Goal: Check status: Check status

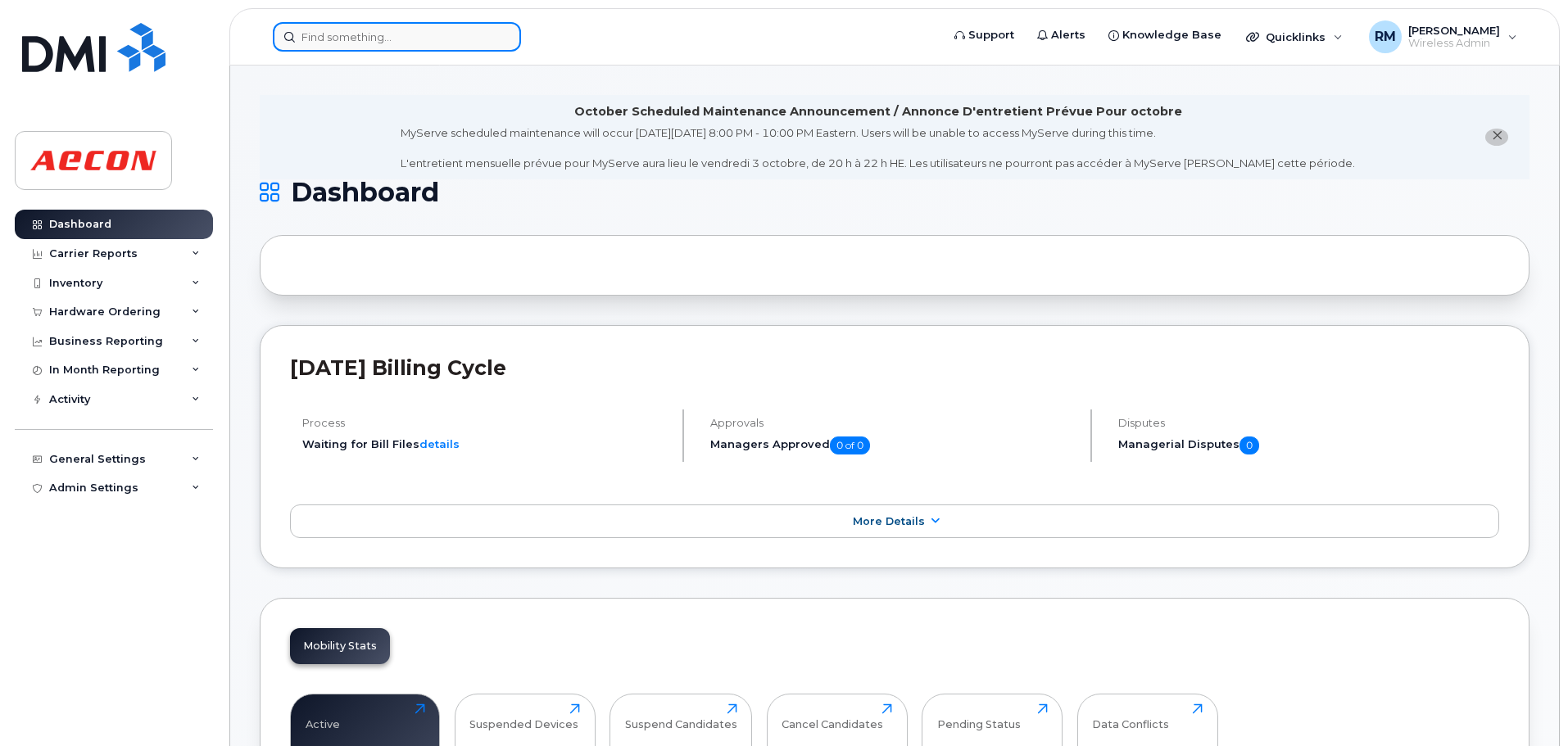
click at [337, 44] on input at bounding box center [397, 37] width 248 height 29
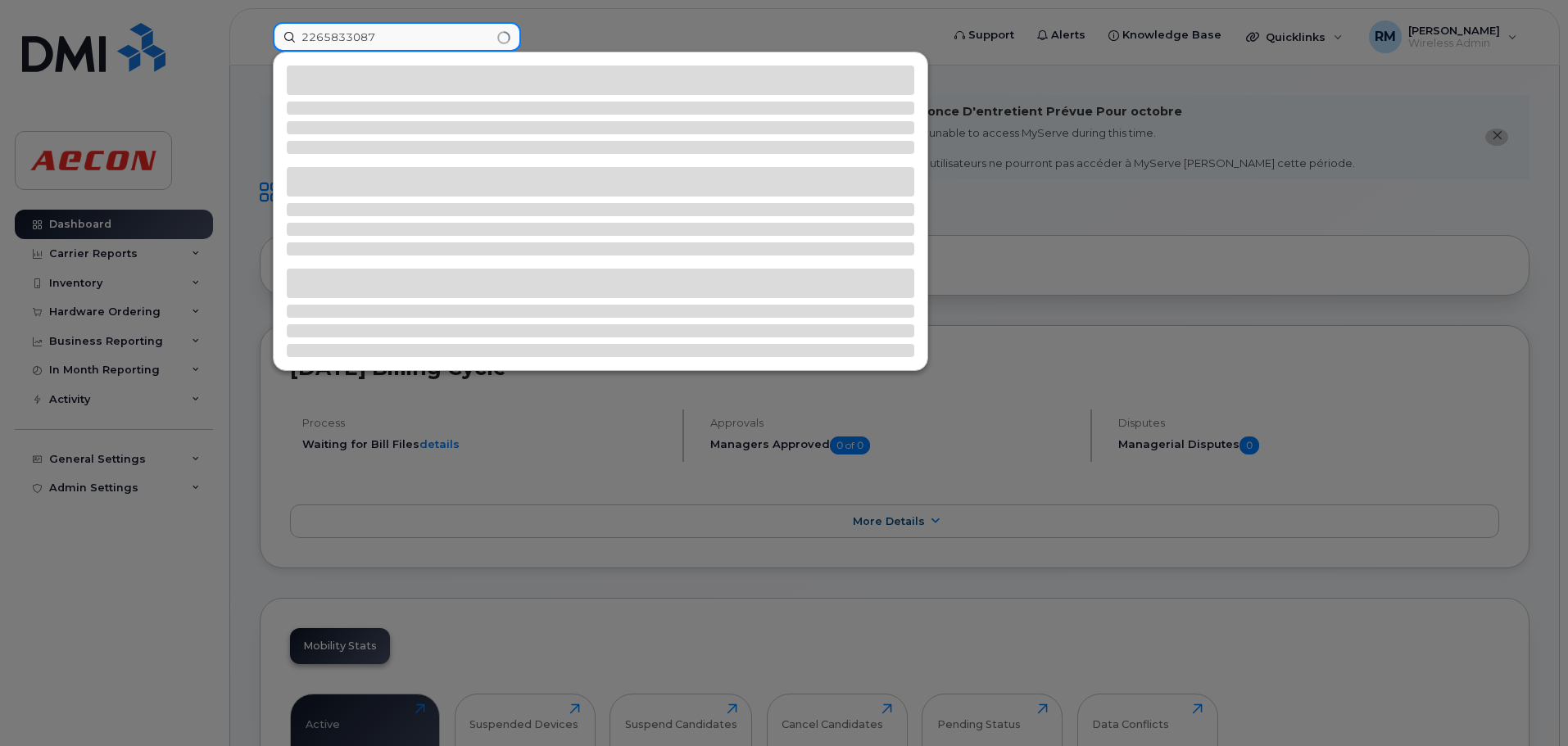
type input "2265833087"
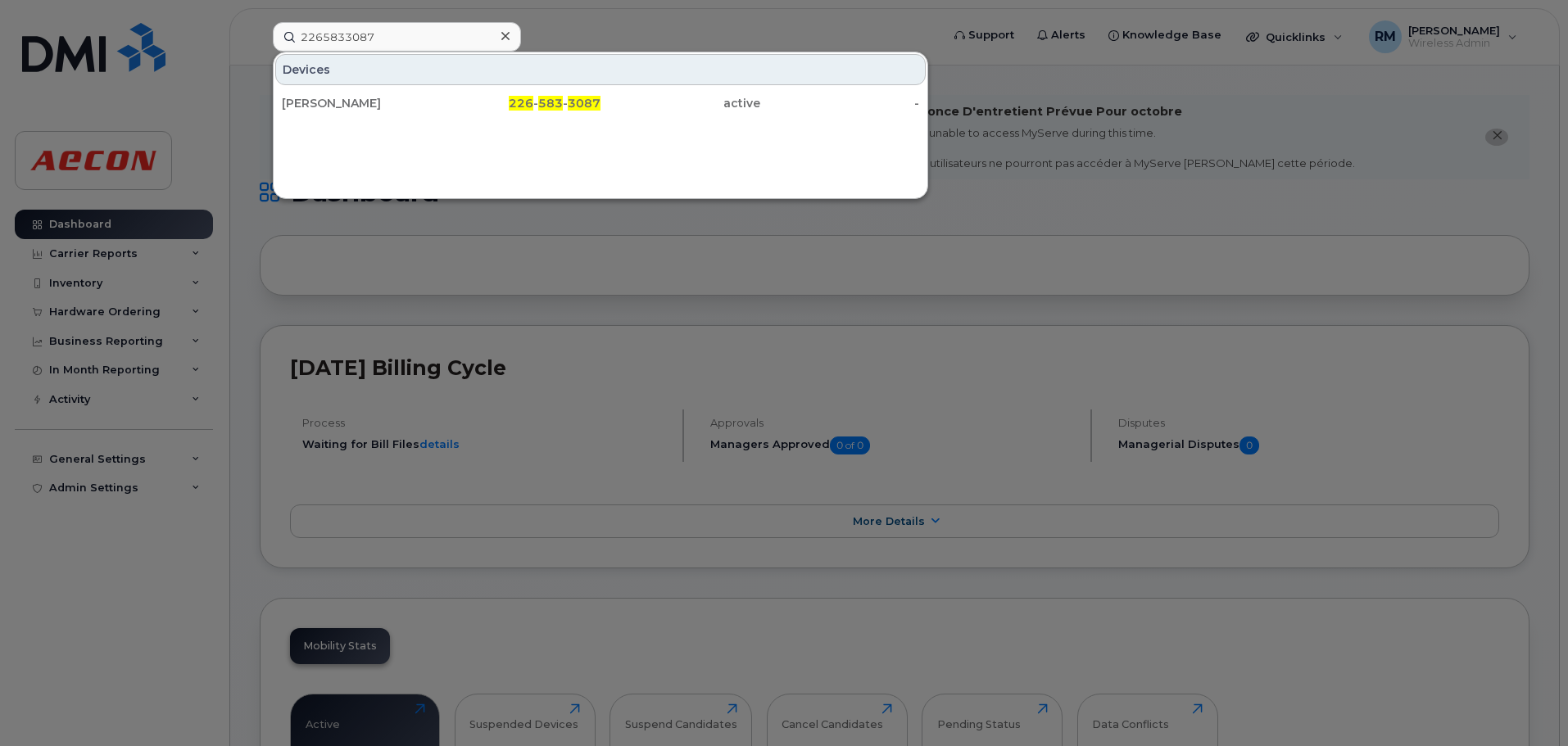
drag, startPoint x: 561, startPoint y: 101, endPoint x: 748, endPoint y: 198, distance: 210.7
click at [561, 101] on span "583" at bounding box center [550, 102] width 24 height 15
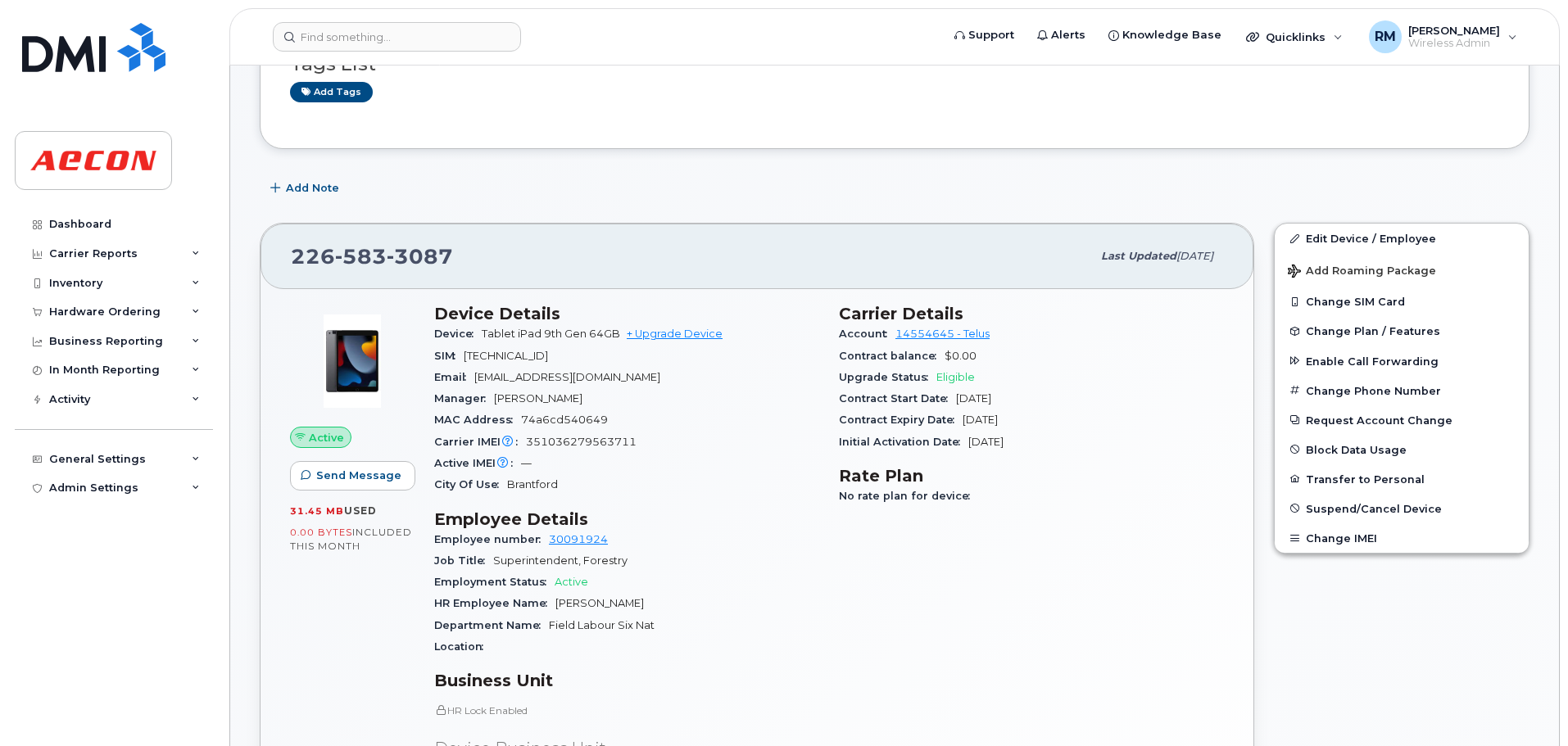
scroll to position [328, 0]
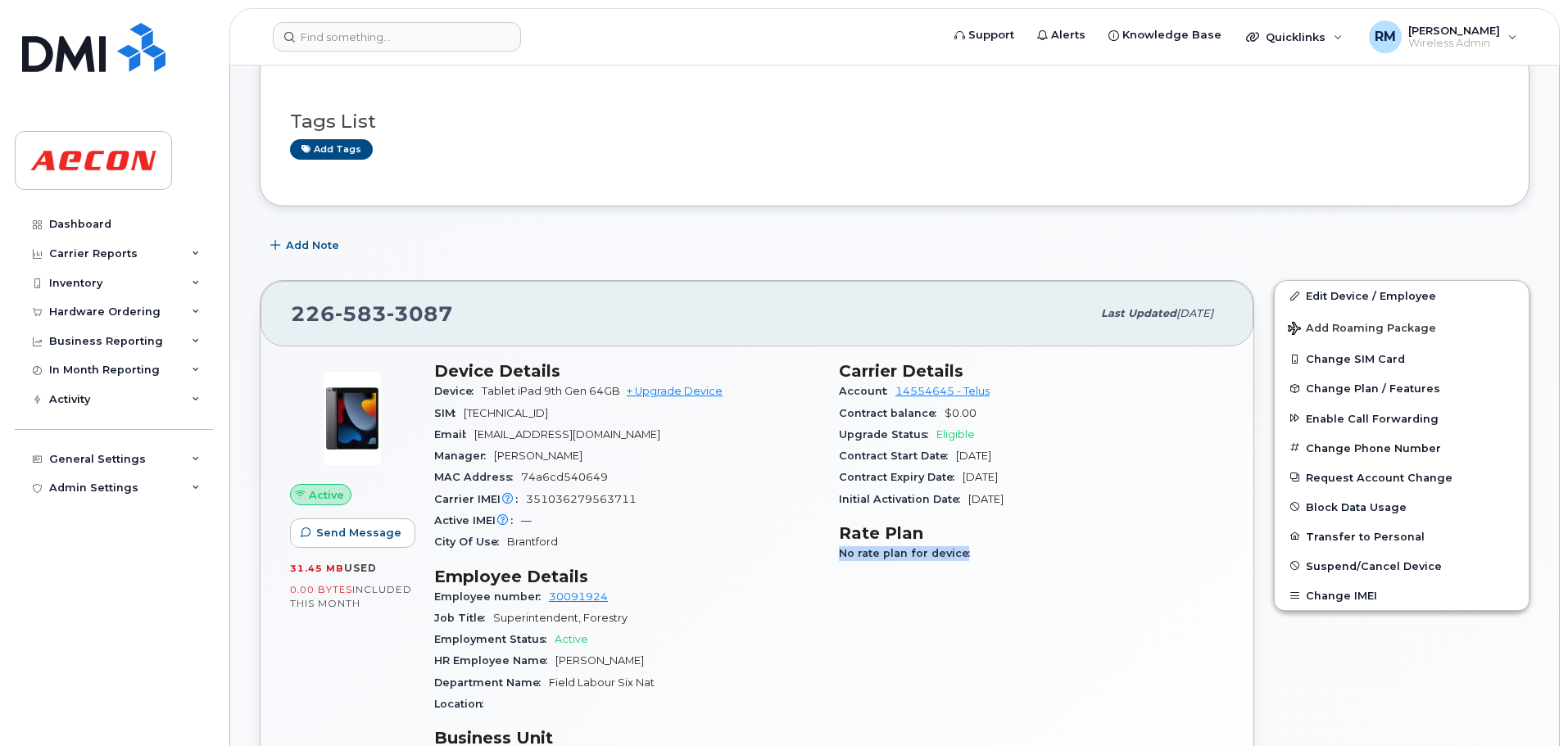
drag, startPoint x: 839, startPoint y: 554, endPoint x: 1090, endPoint y: 554, distance: 251.0
click at [1090, 554] on div "No rate plan for device" at bounding box center [1031, 554] width 385 height 21
click at [344, 40] on input at bounding box center [397, 37] width 248 height 29
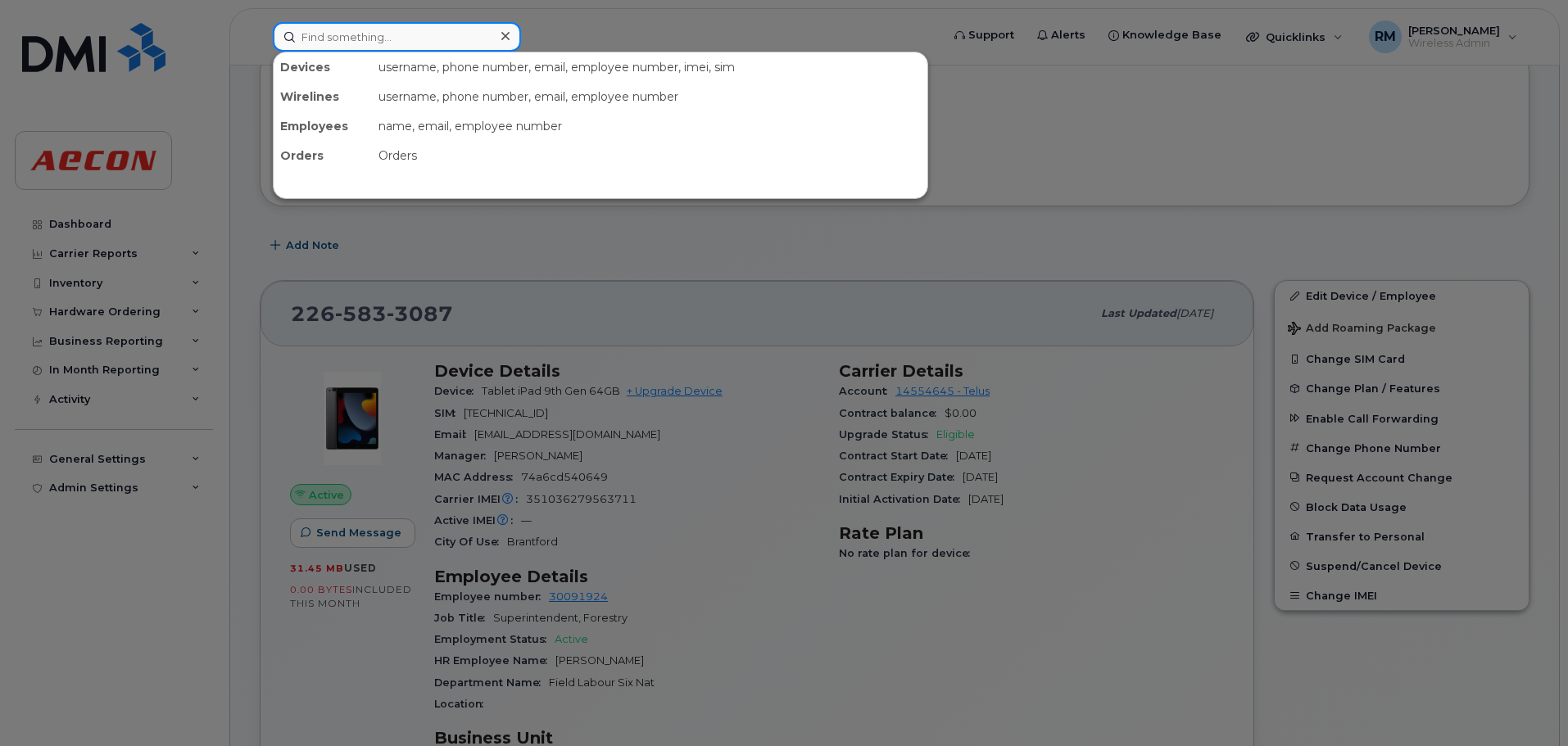
paste input "2267876900"
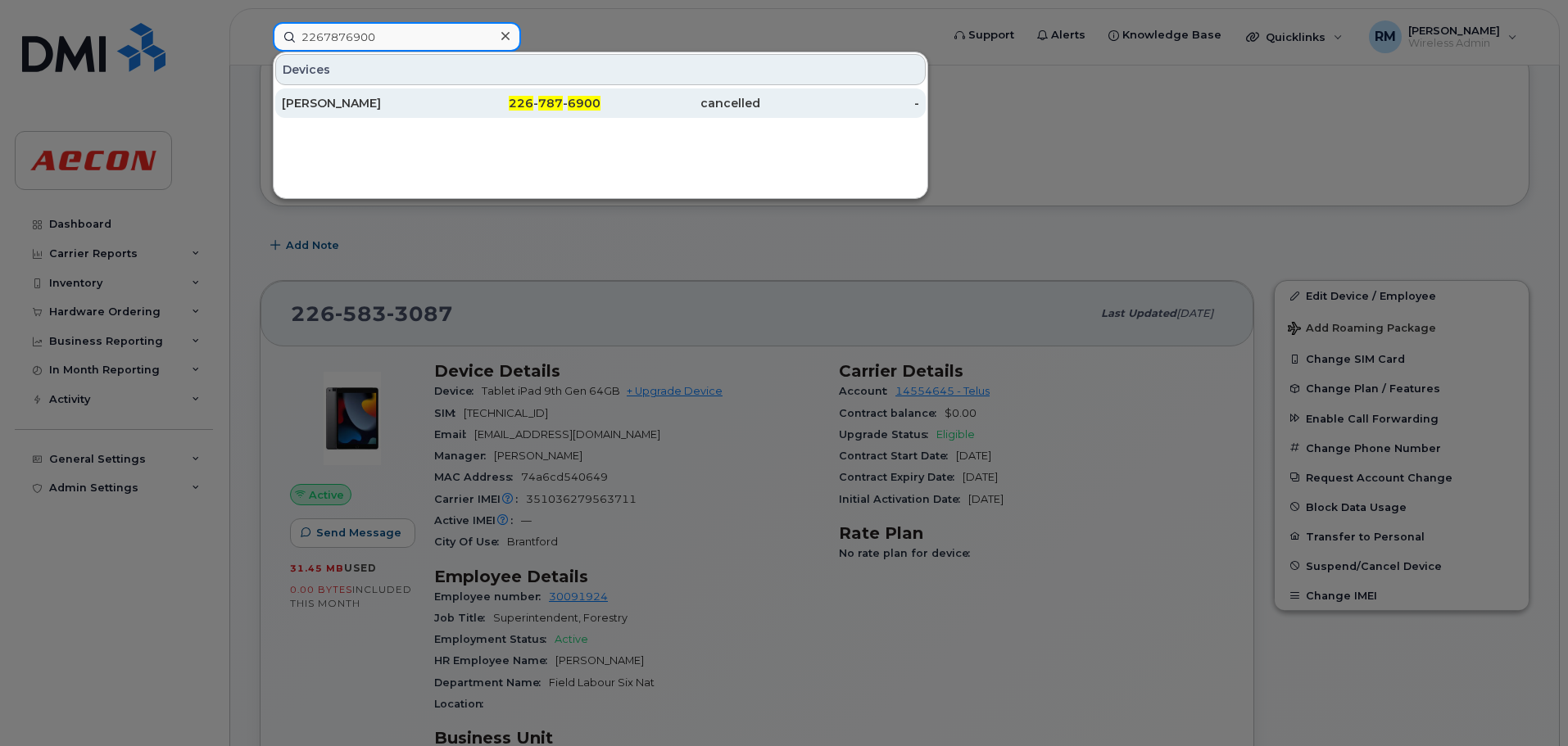
type input "2267876900"
click at [562, 111] on div "226 - 787 - 6900" at bounding box center [522, 103] width 160 height 29
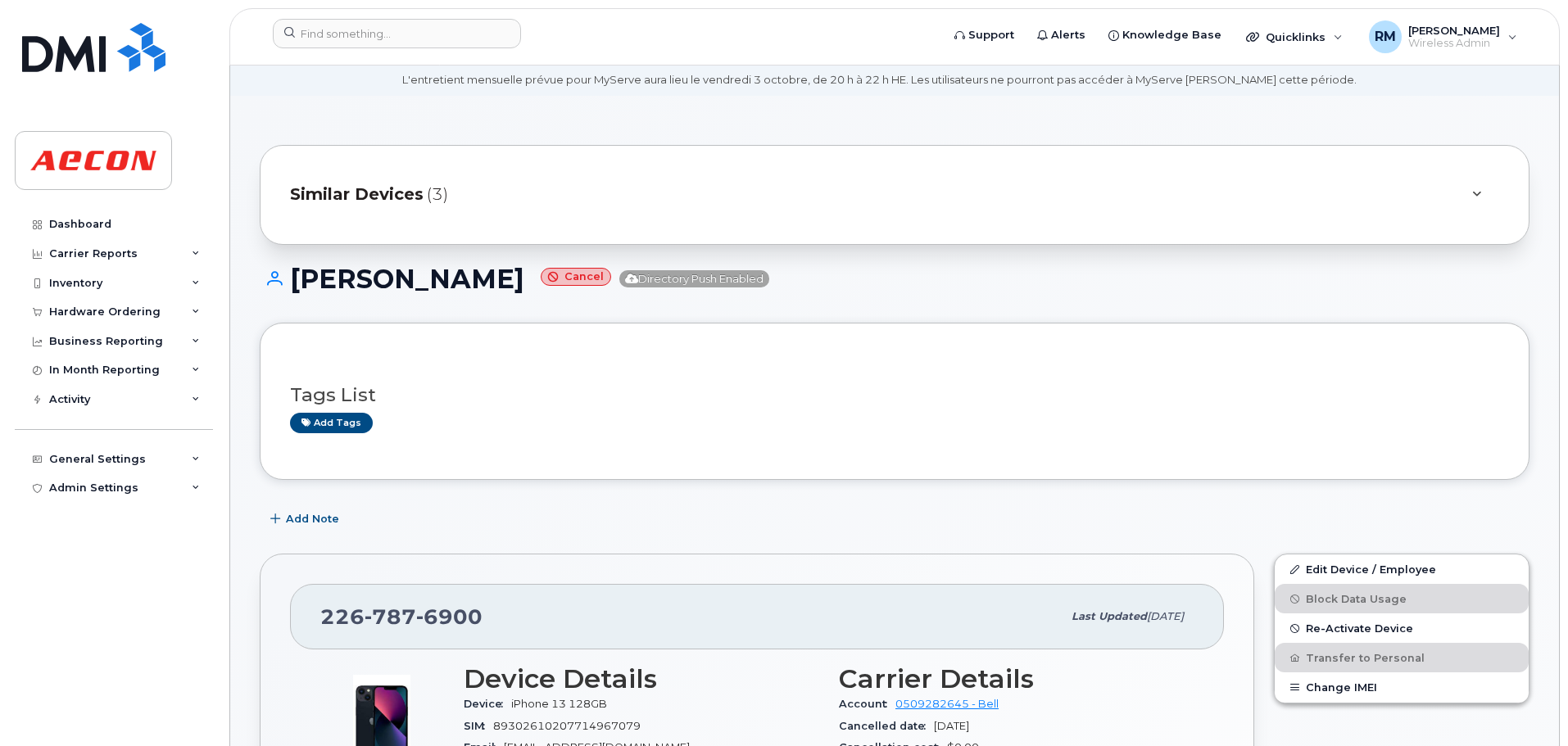
scroll to position [82, 0]
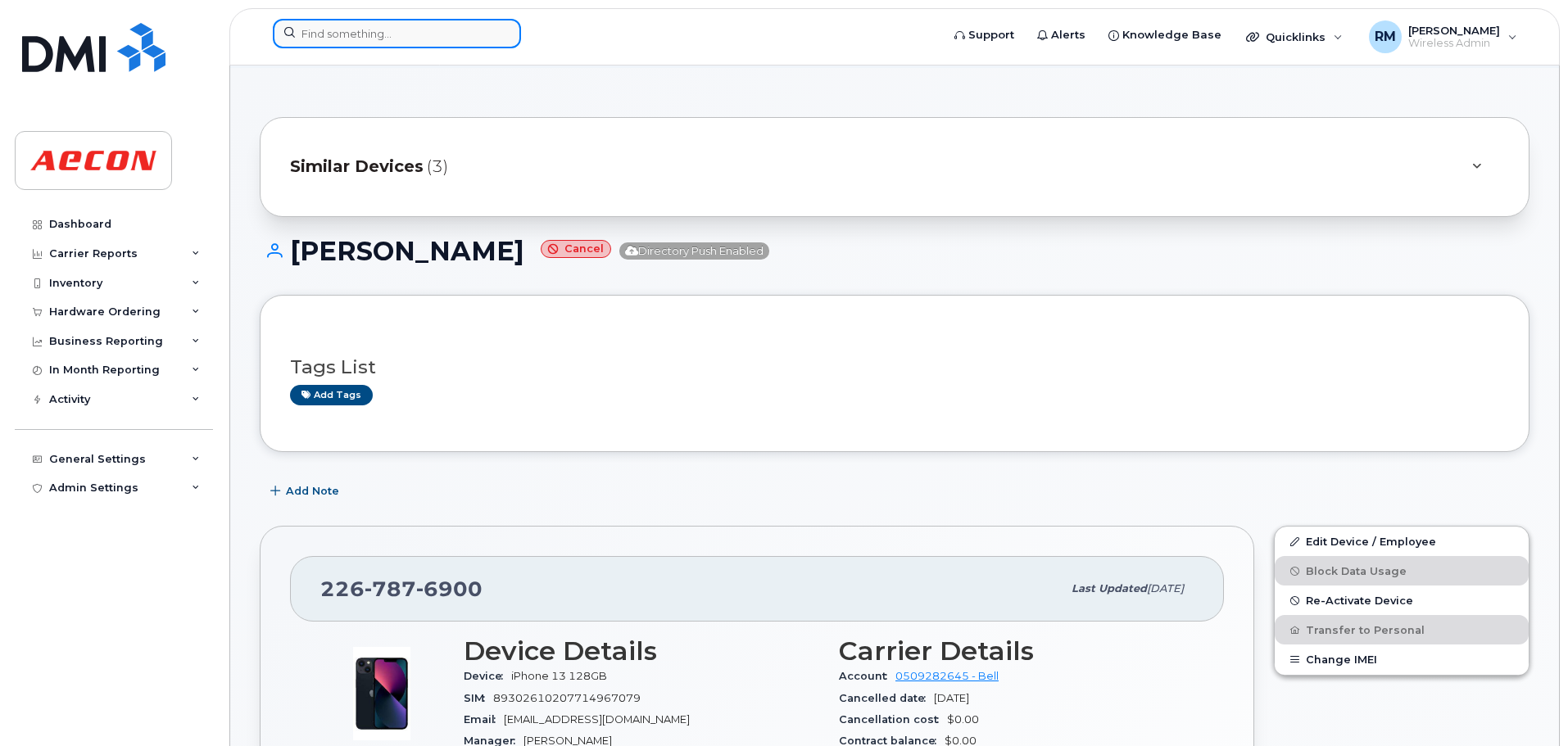
click at [371, 27] on input at bounding box center [397, 33] width 248 height 29
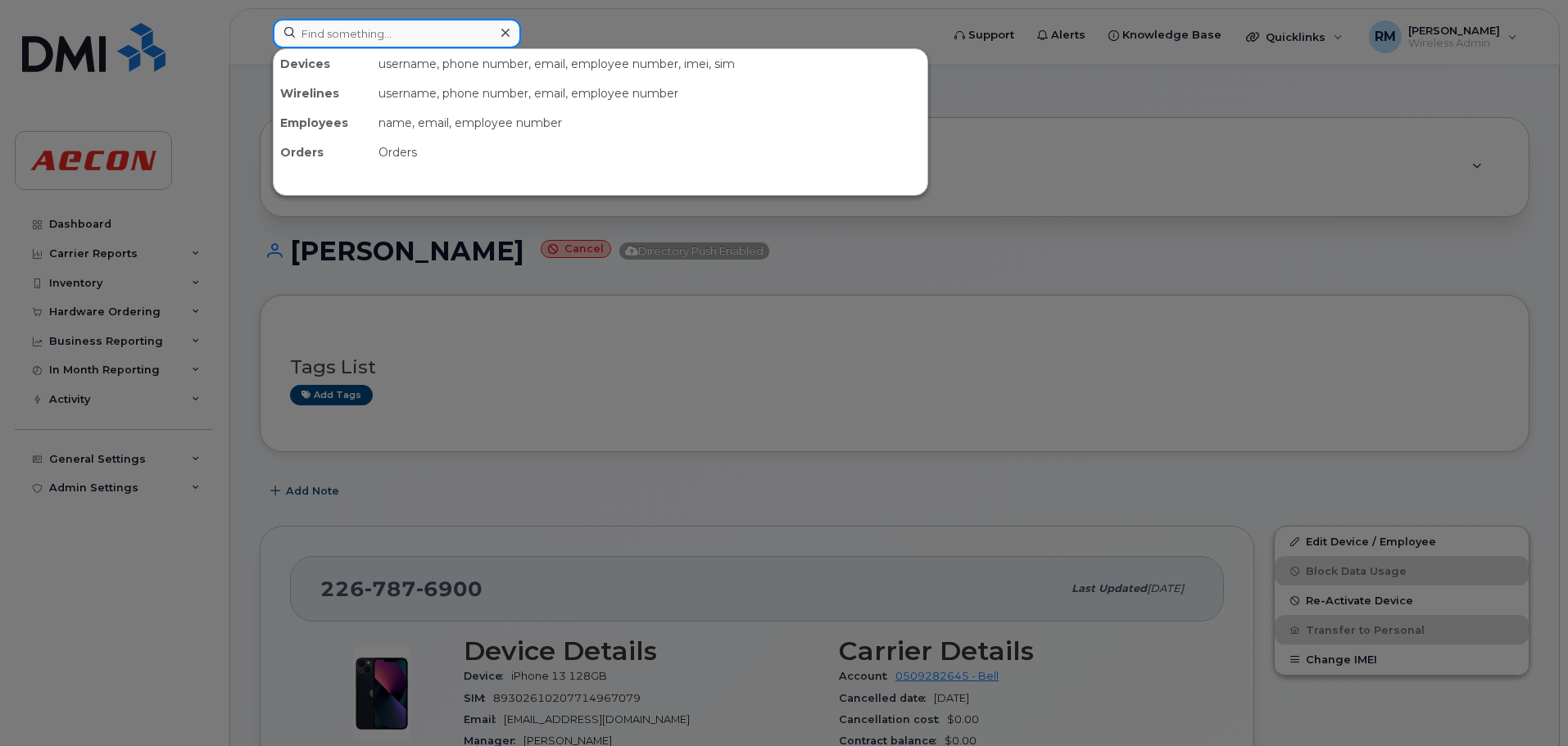
paste input "2265830536"
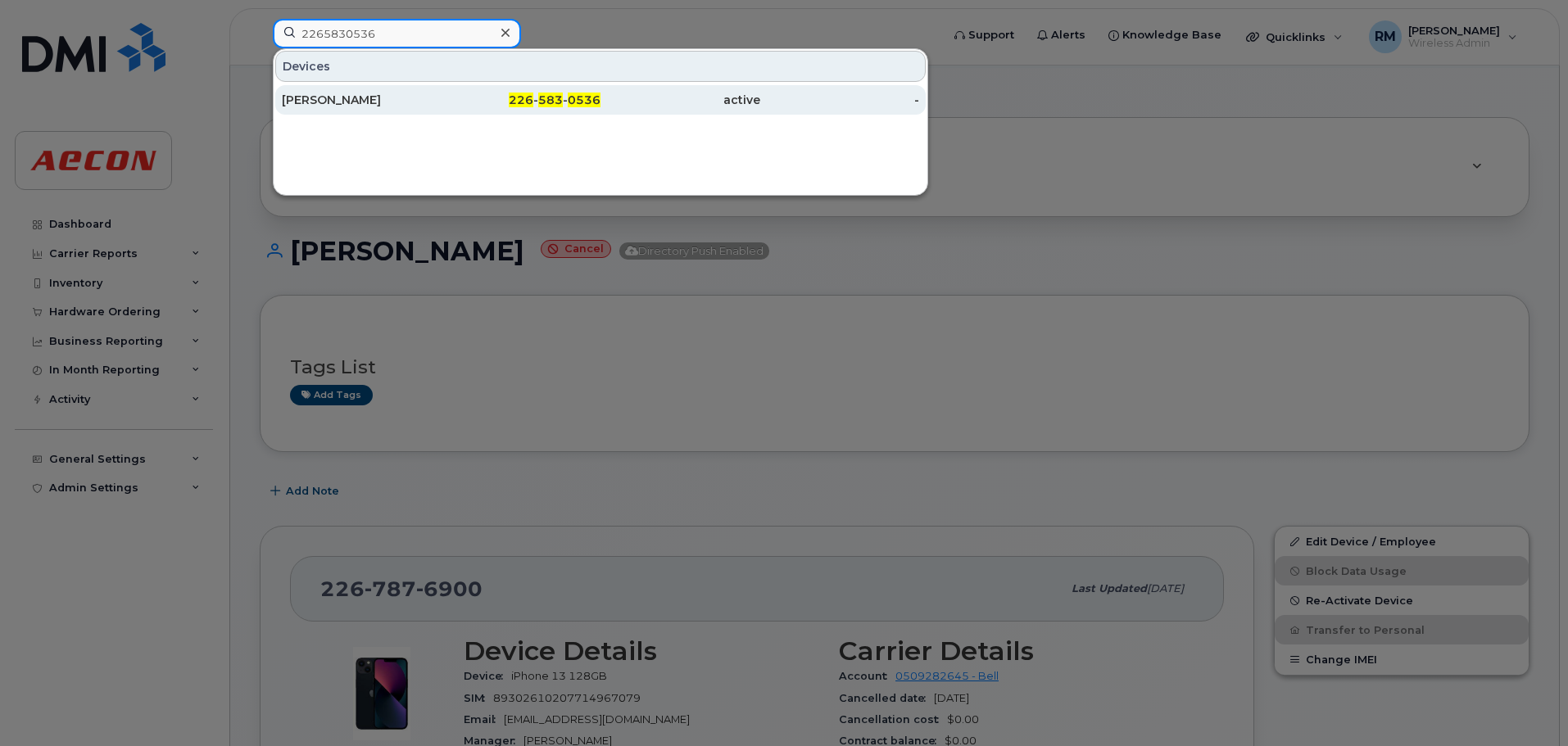
type input "2265830536"
click at [543, 101] on span "583" at bounding box center [550, 99] width 24 height 15
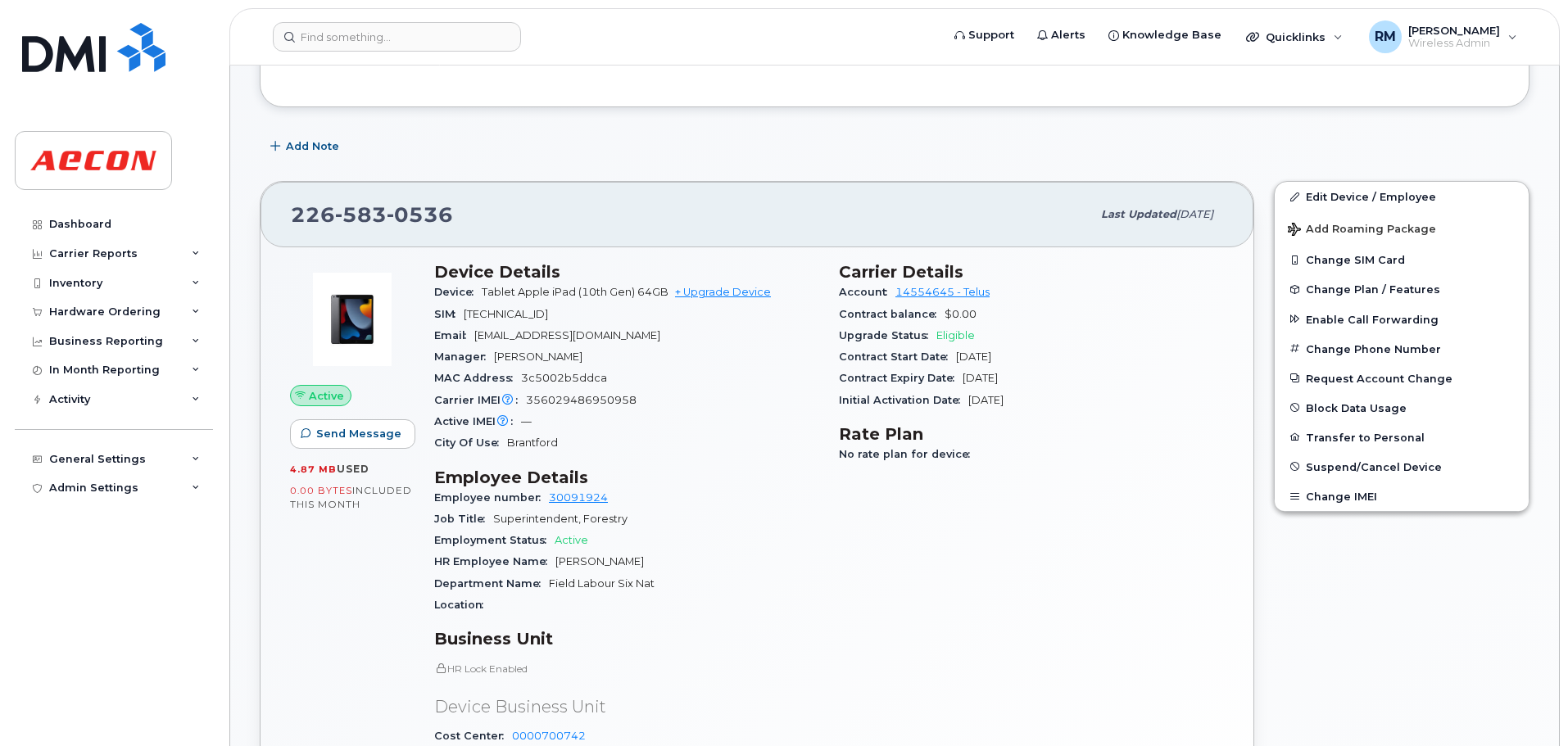
scroll to position [491, 0]
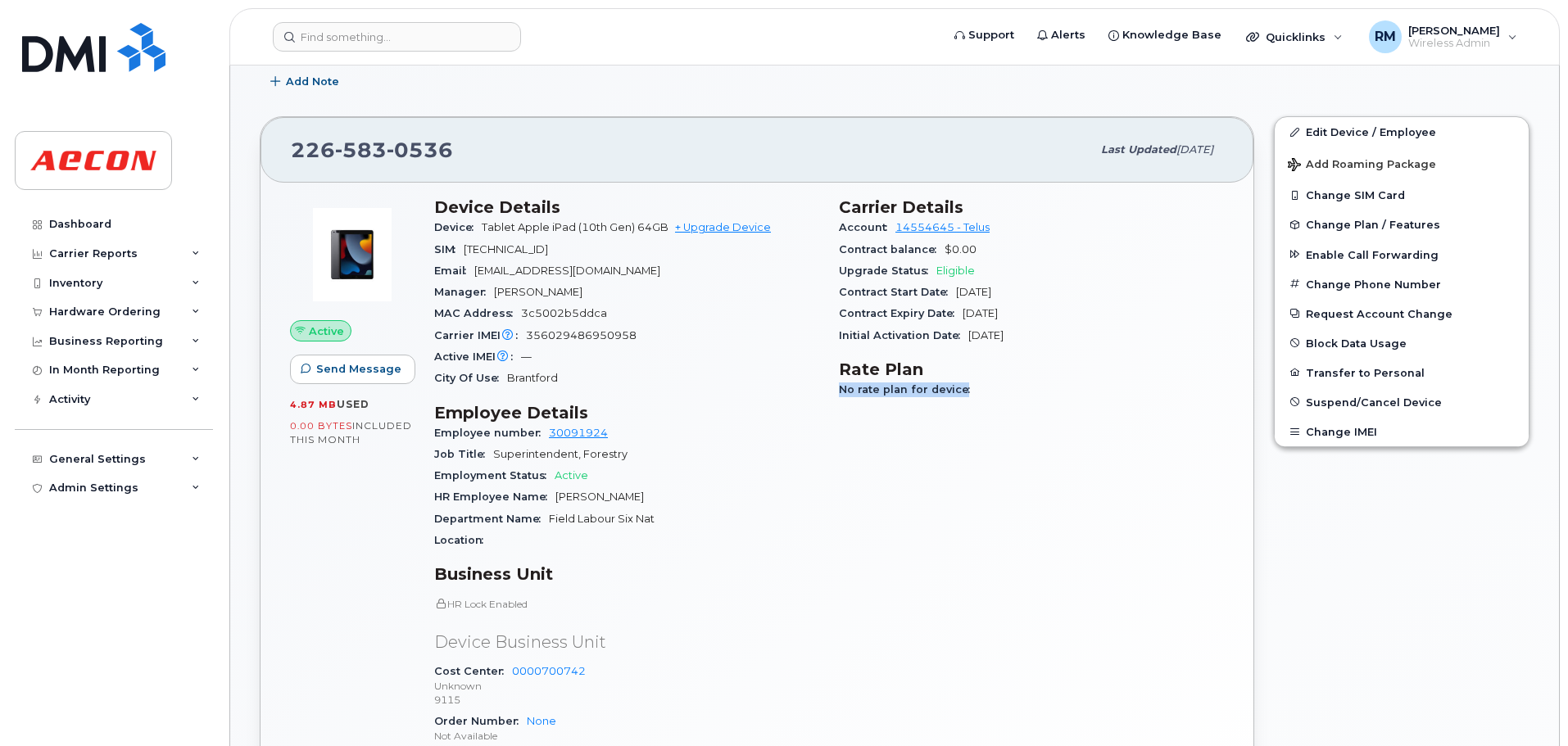
drag, startPoint x: 835, startPoint y: 386, endPoint x: 973, endPoint y: 395, distance: 138.3
click at [973, 395] on div "Carrier Details Account 14554645 - Telus Contract balance $0.00 Upgrade Status …" at bounding box center [1031, 509] width 405 height 645
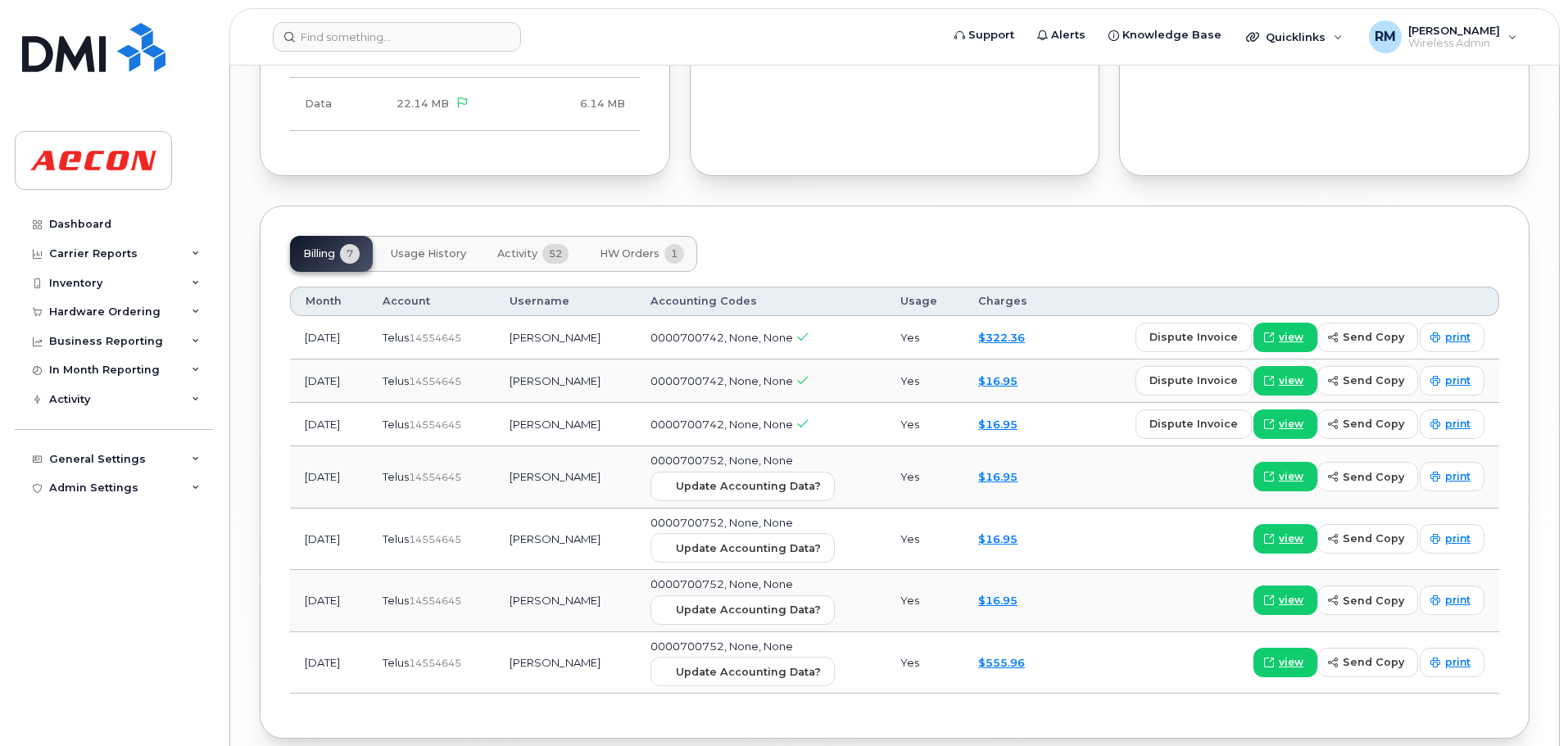
scroll to position [1883, 0]
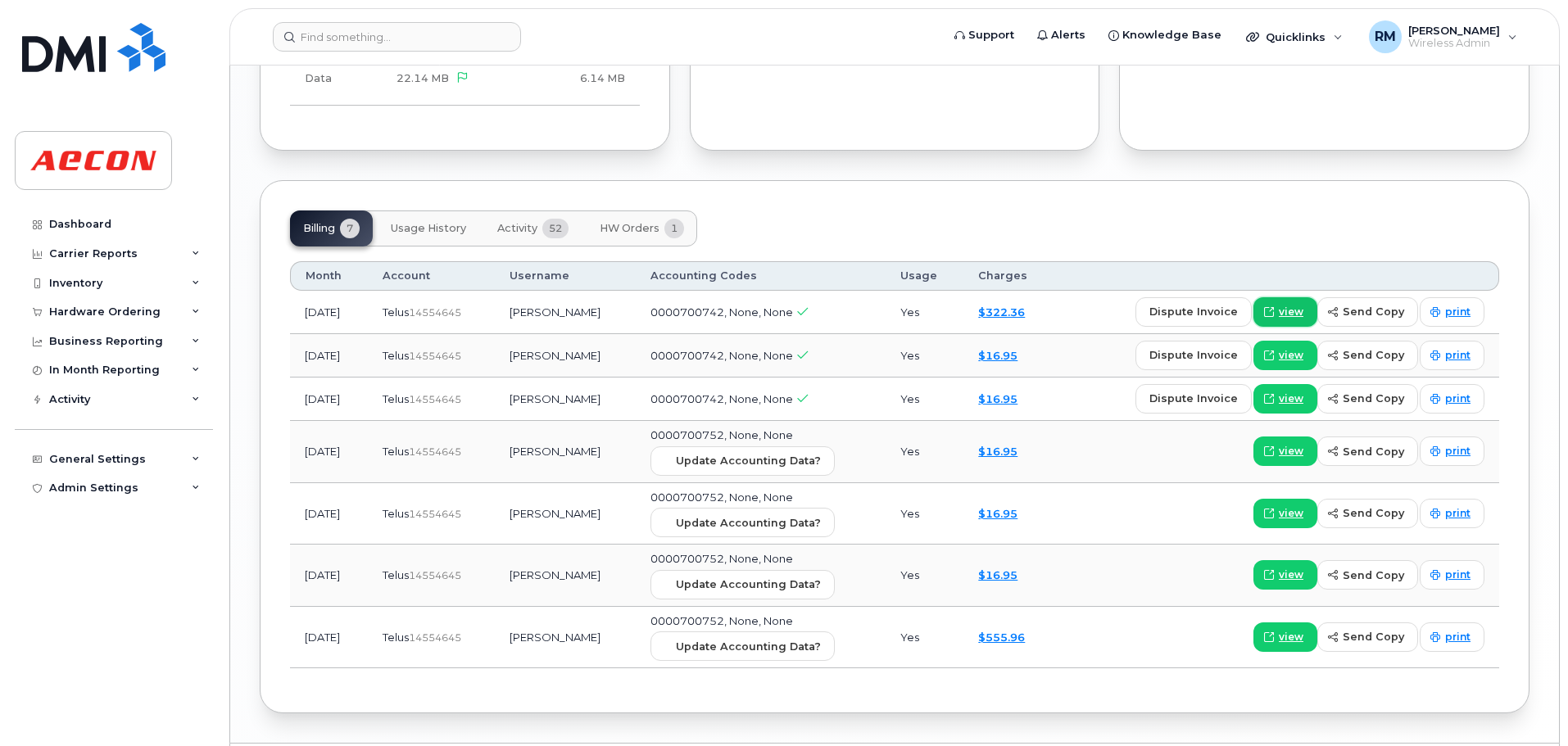
click at [1290, 312] on span "view" at bounding box center [1291, 311] width 24 height 15
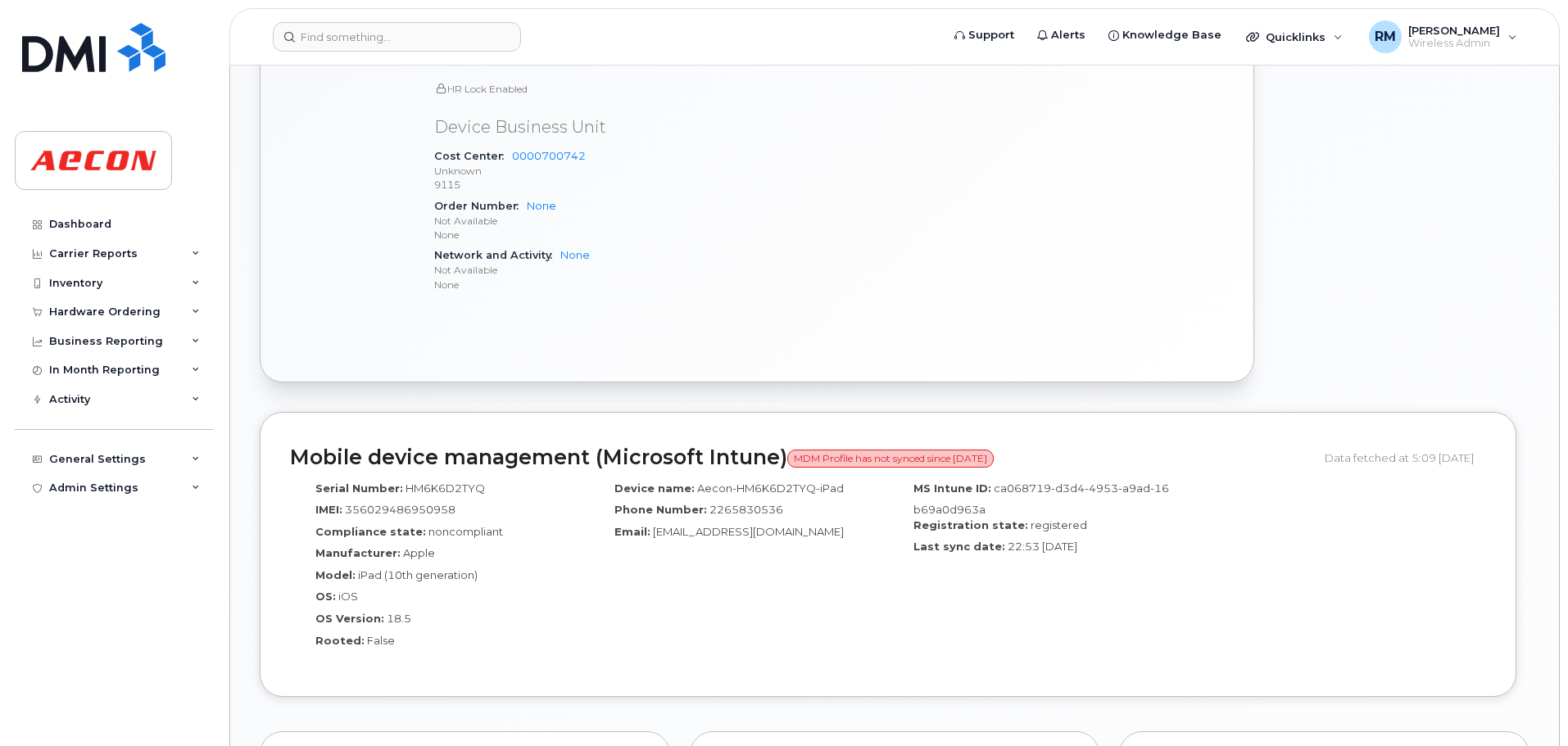
scroll to position [573, 0]
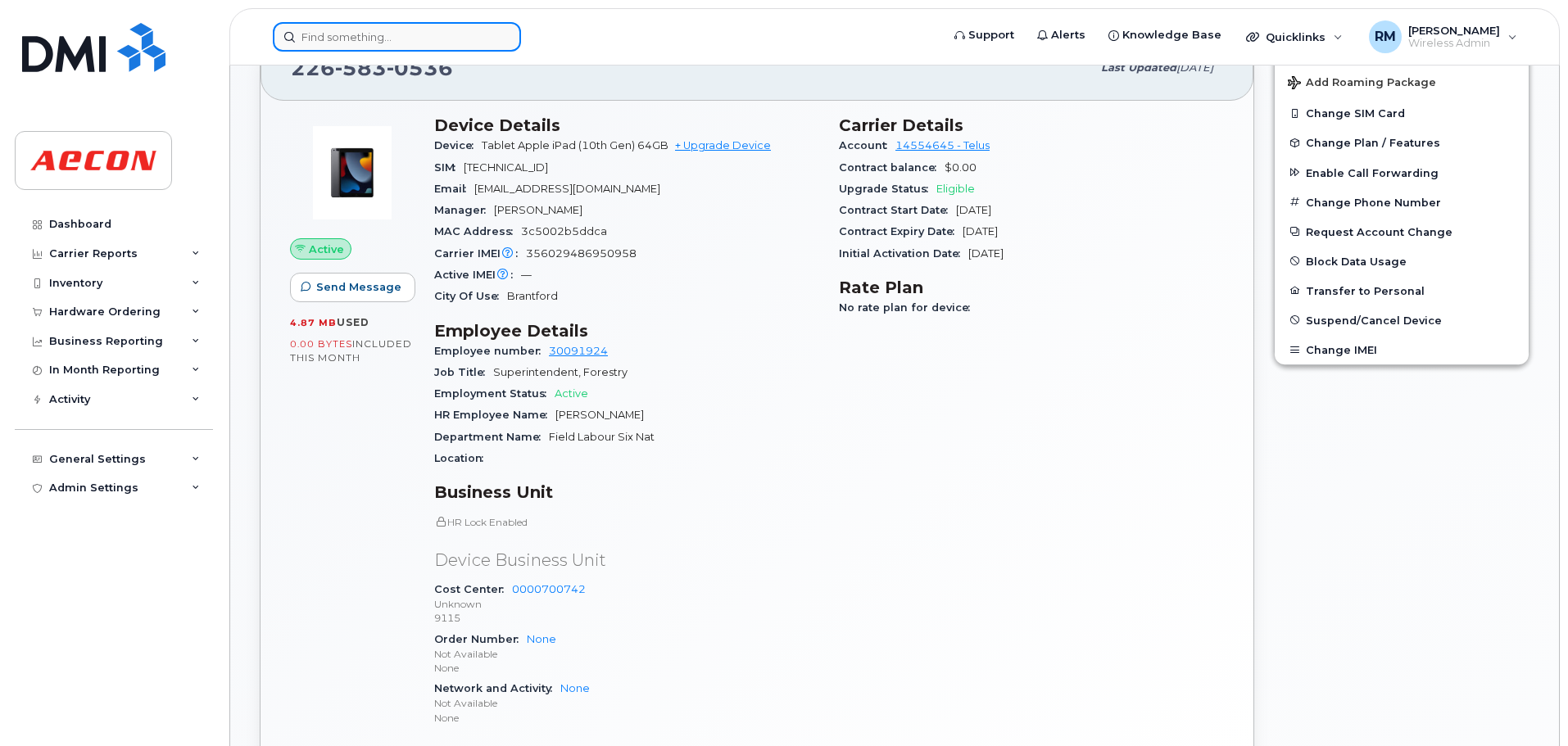
click at [321, 39] on input at bounding box center [397, 37] width 248 height 29
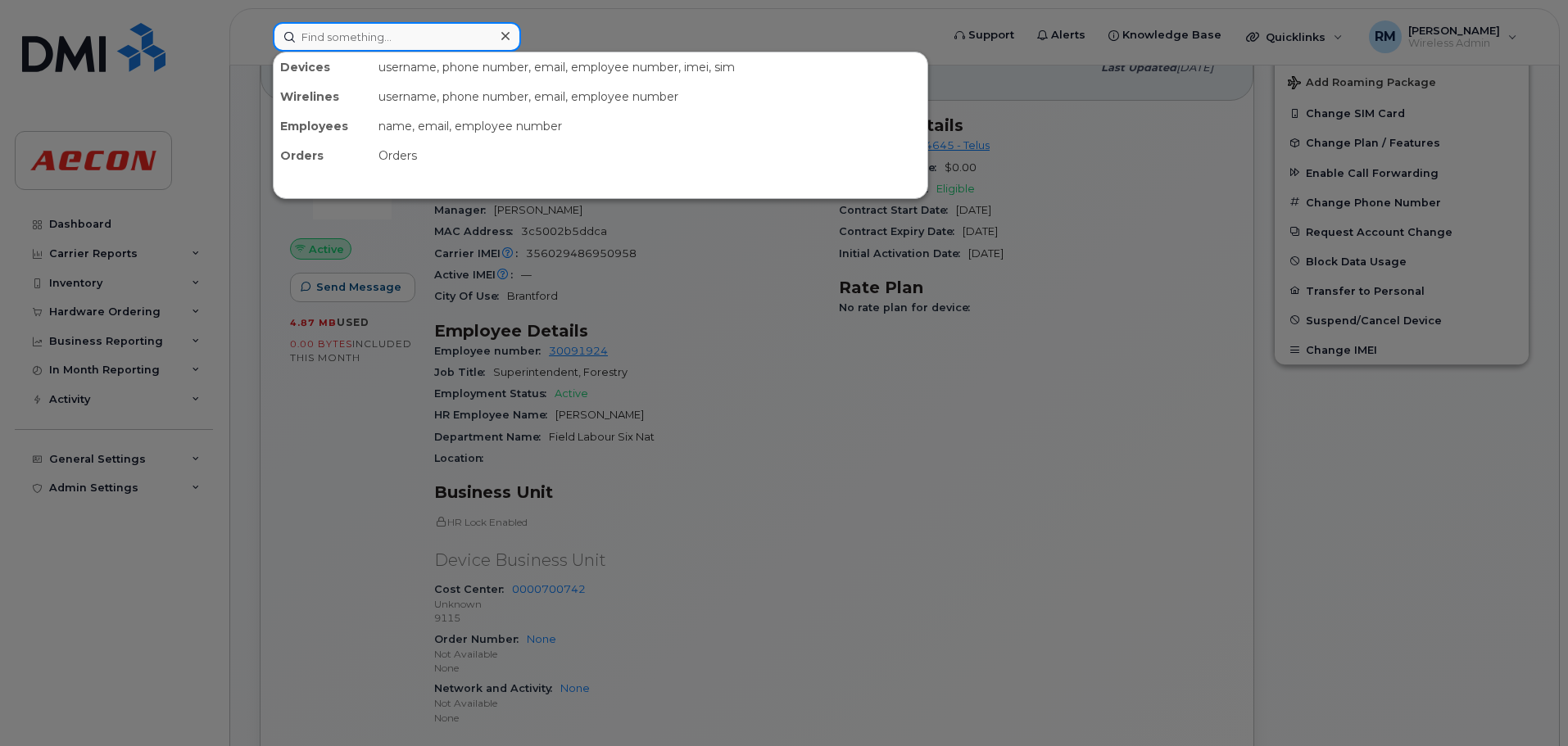
paste input "2263874738"
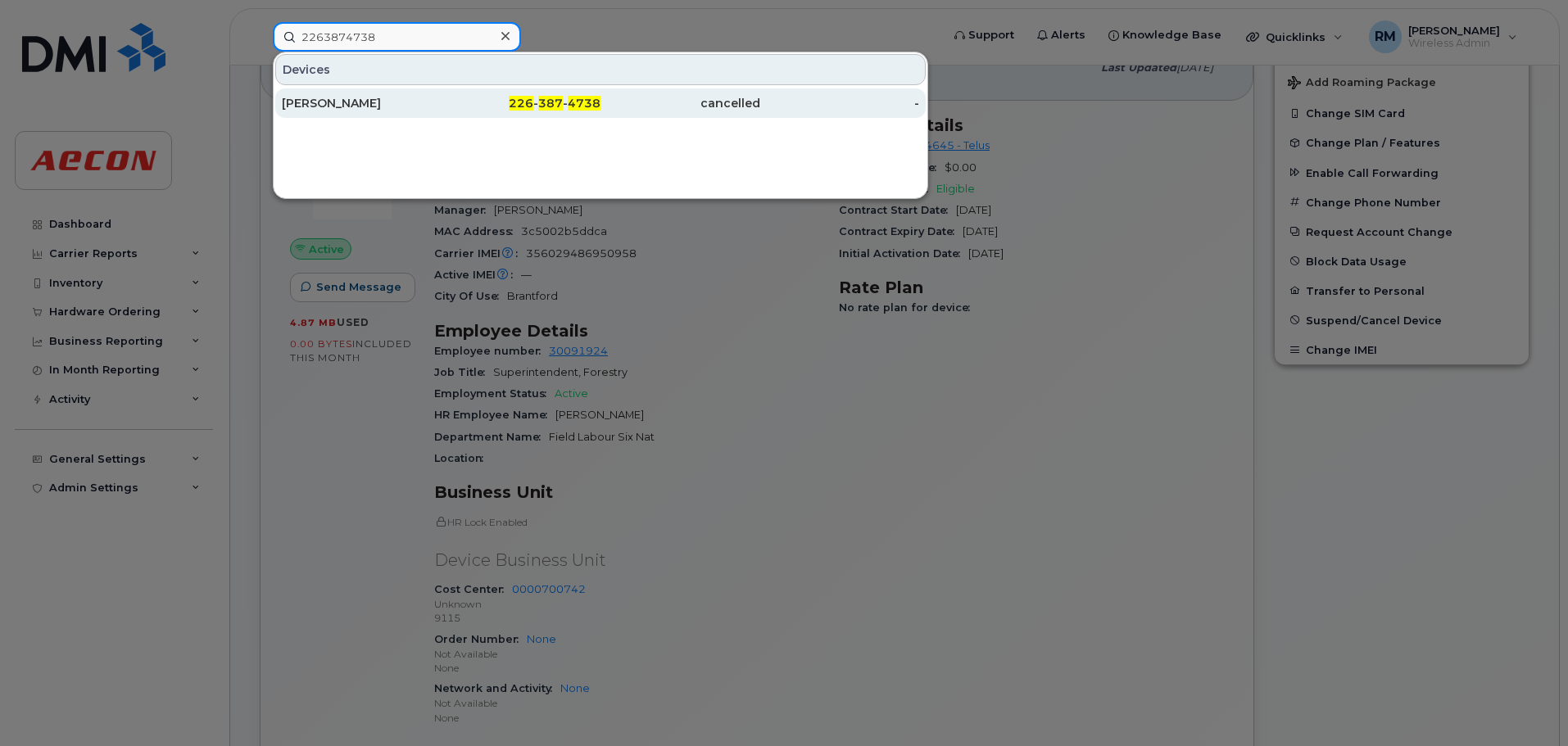
type input "2263874738"
click at [731, 103] on div "cancelled" at bounding box center [680, 102] width 160 height 17
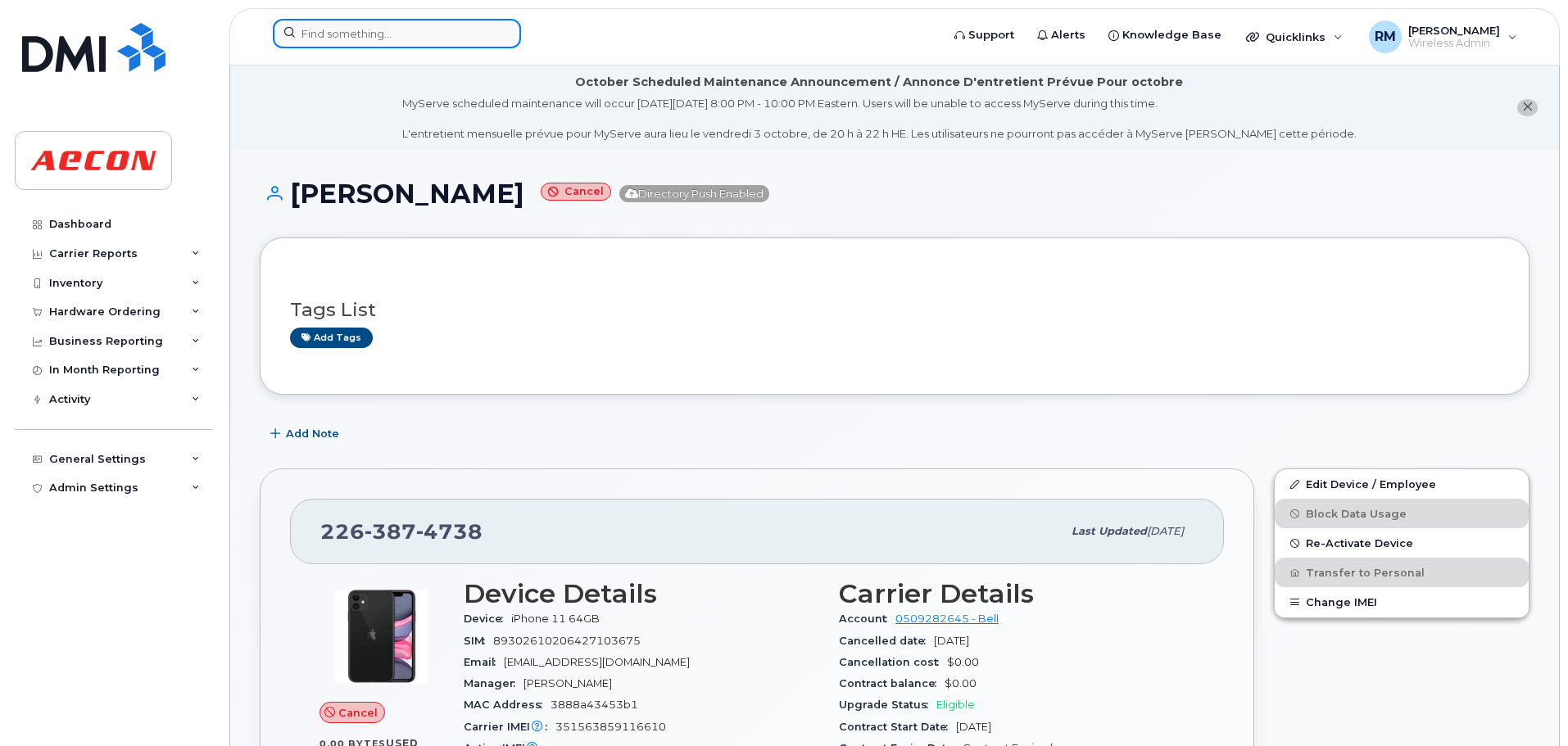
click at [397, 29] on input at bounding box center [397, 33] width 248 height 29
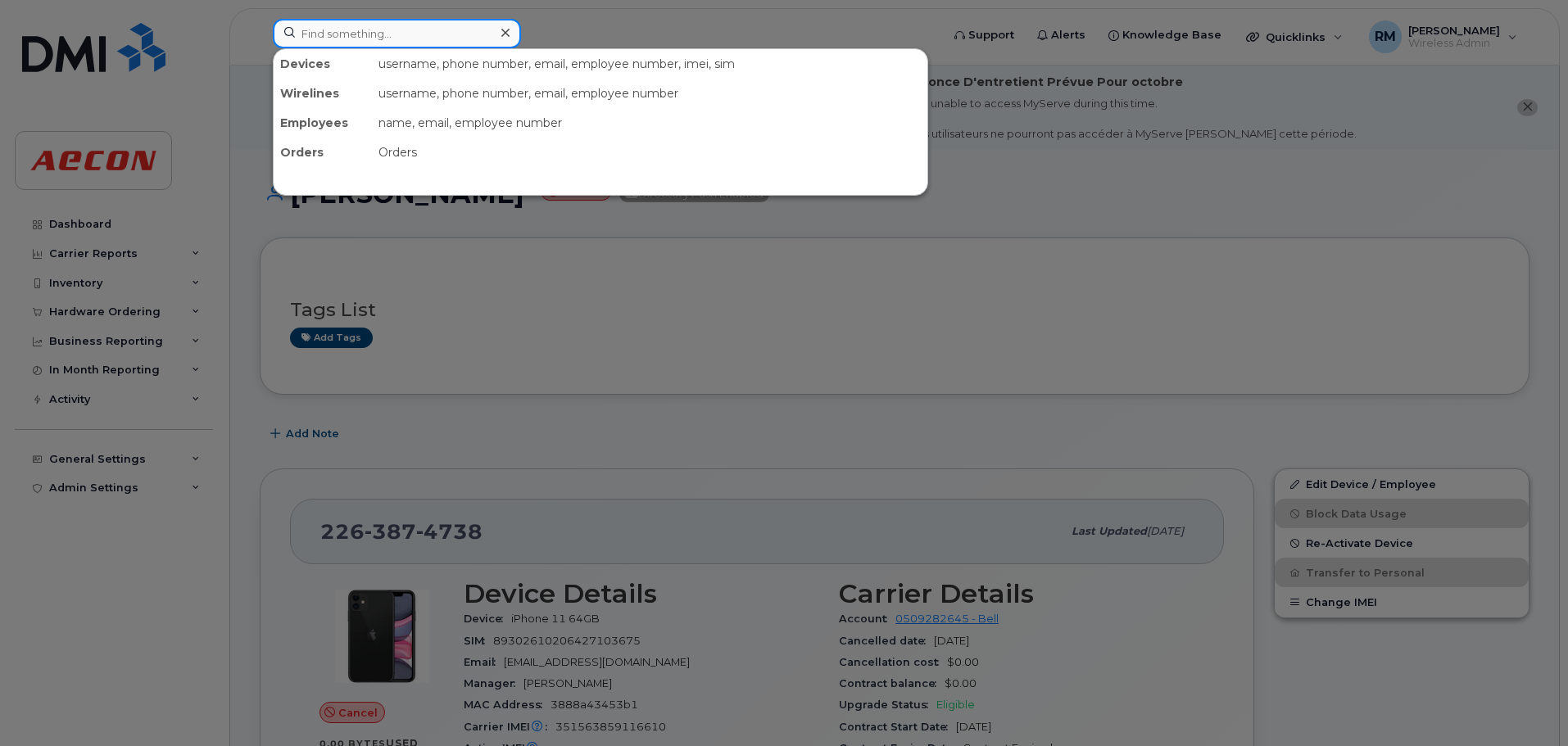
click at [412, 41] on input at bounding box center [397, 33] width 248 height 29
paste input "3653234923"
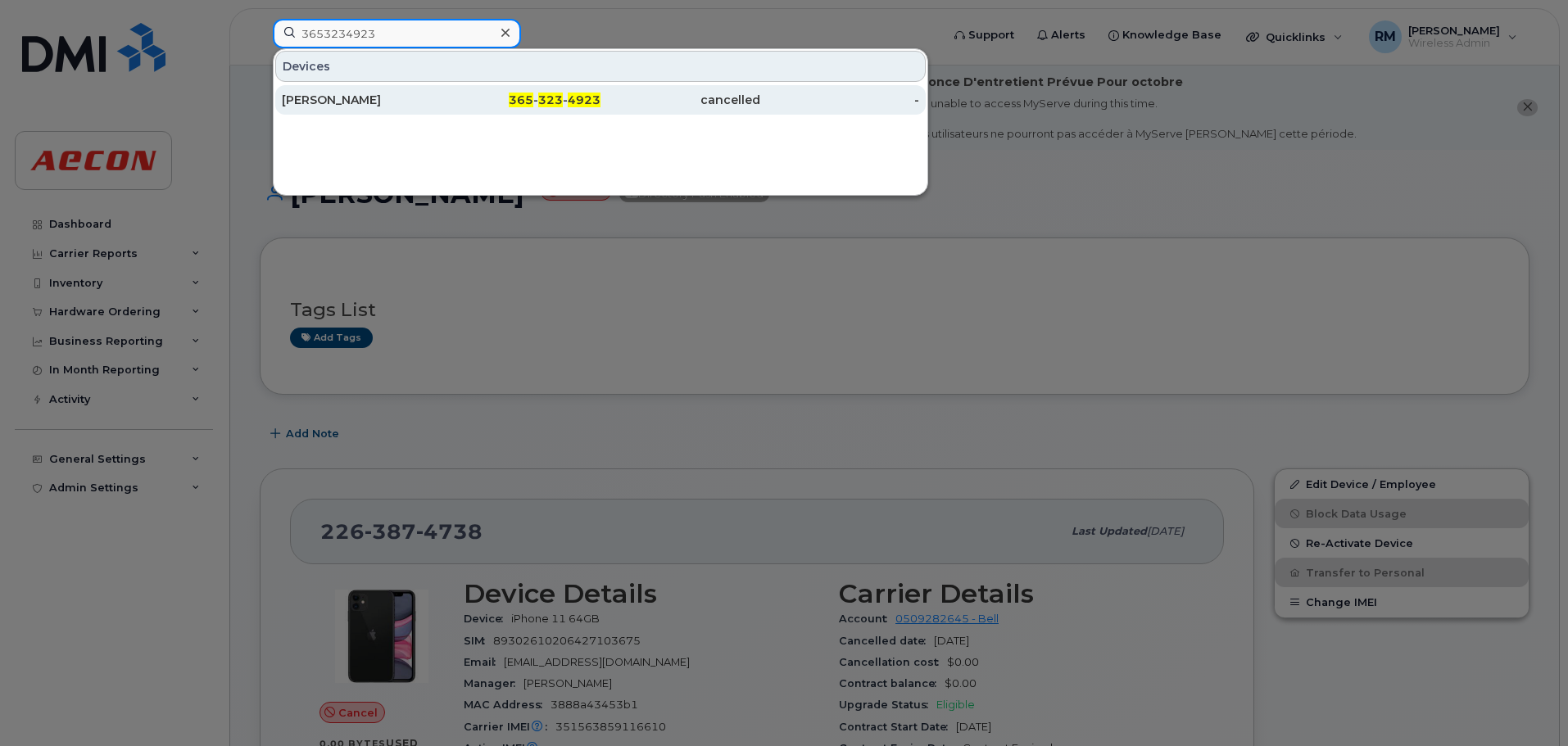
type input "3653234923"
click at [577, 100] on span "4923" at bounding box center [584, 99] width 33 height 15
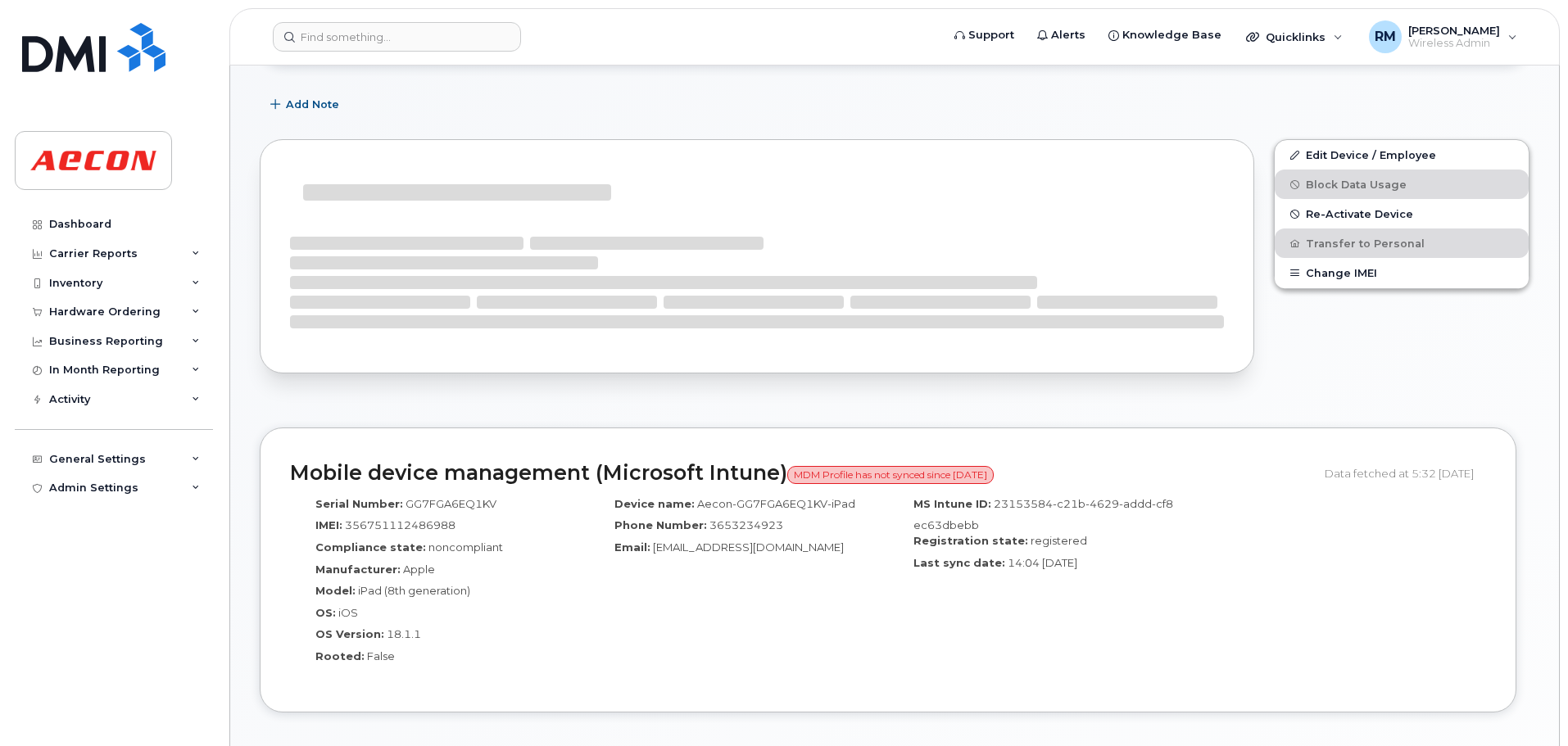
scroll to position [315, 0]
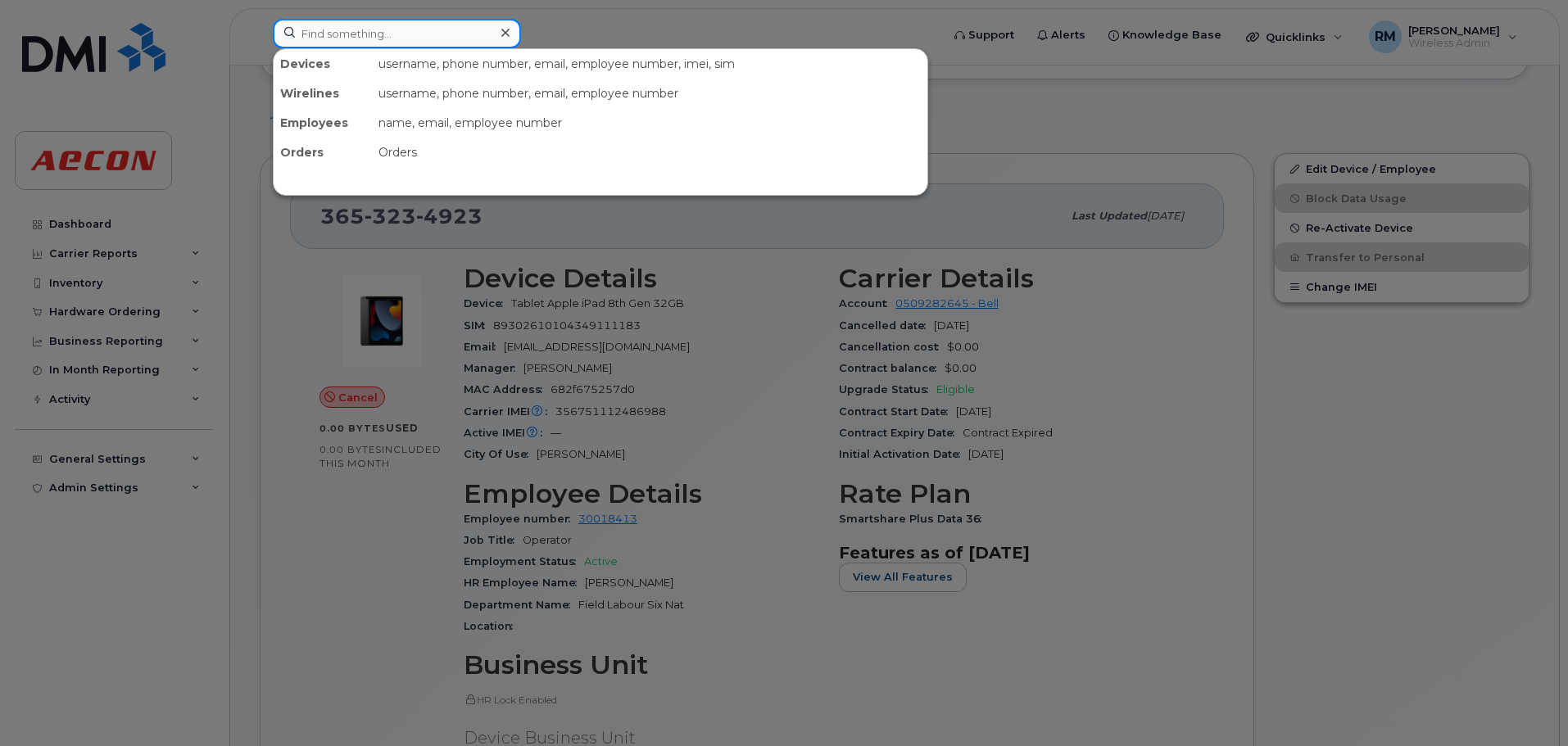
click at [419, 28] on input at bounding box center [397, 33] width 248 height 29
paste input "4166056969"
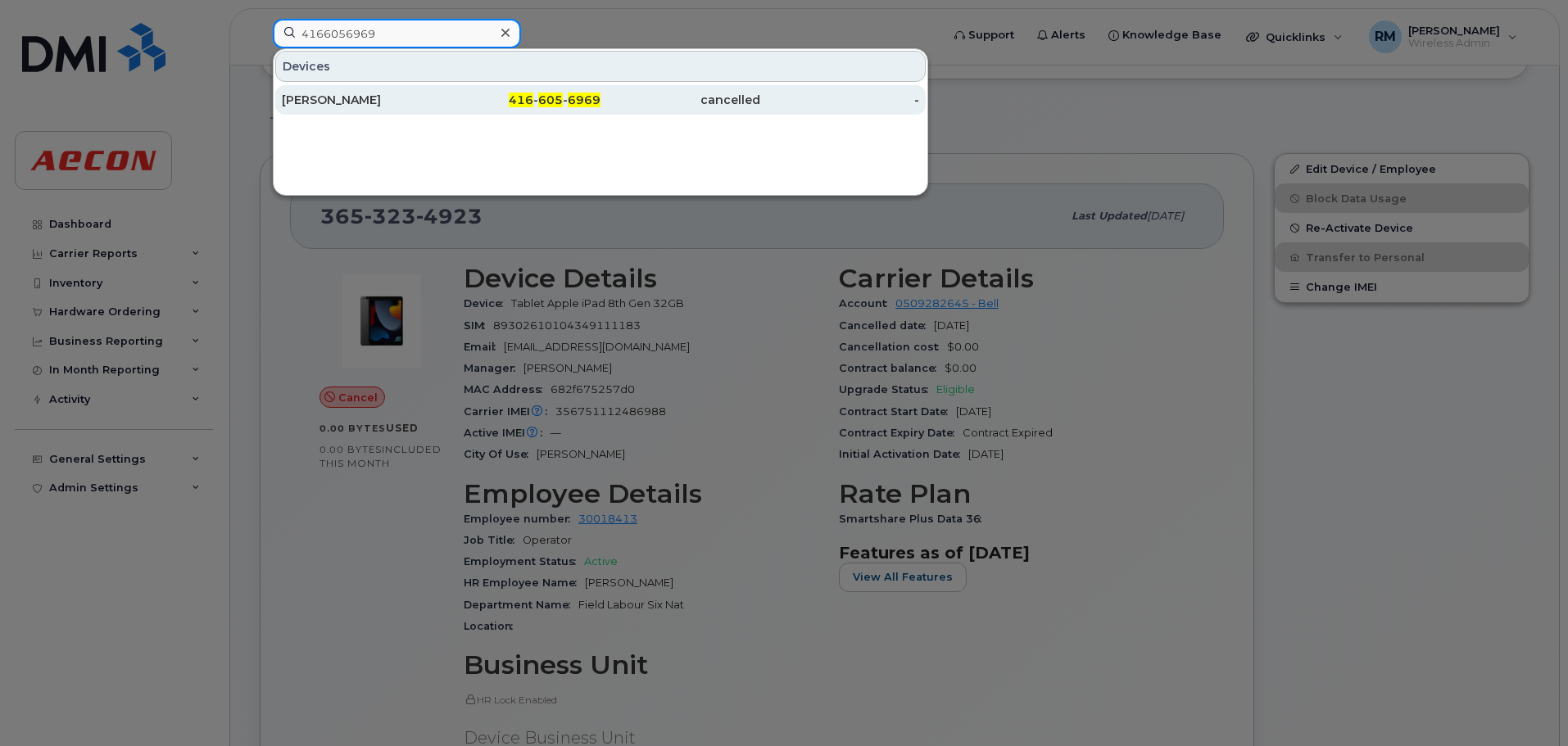
type input "4166056969"
click at [550, 99] on span "605" at bounding box center [550, 99] width 24 height 15
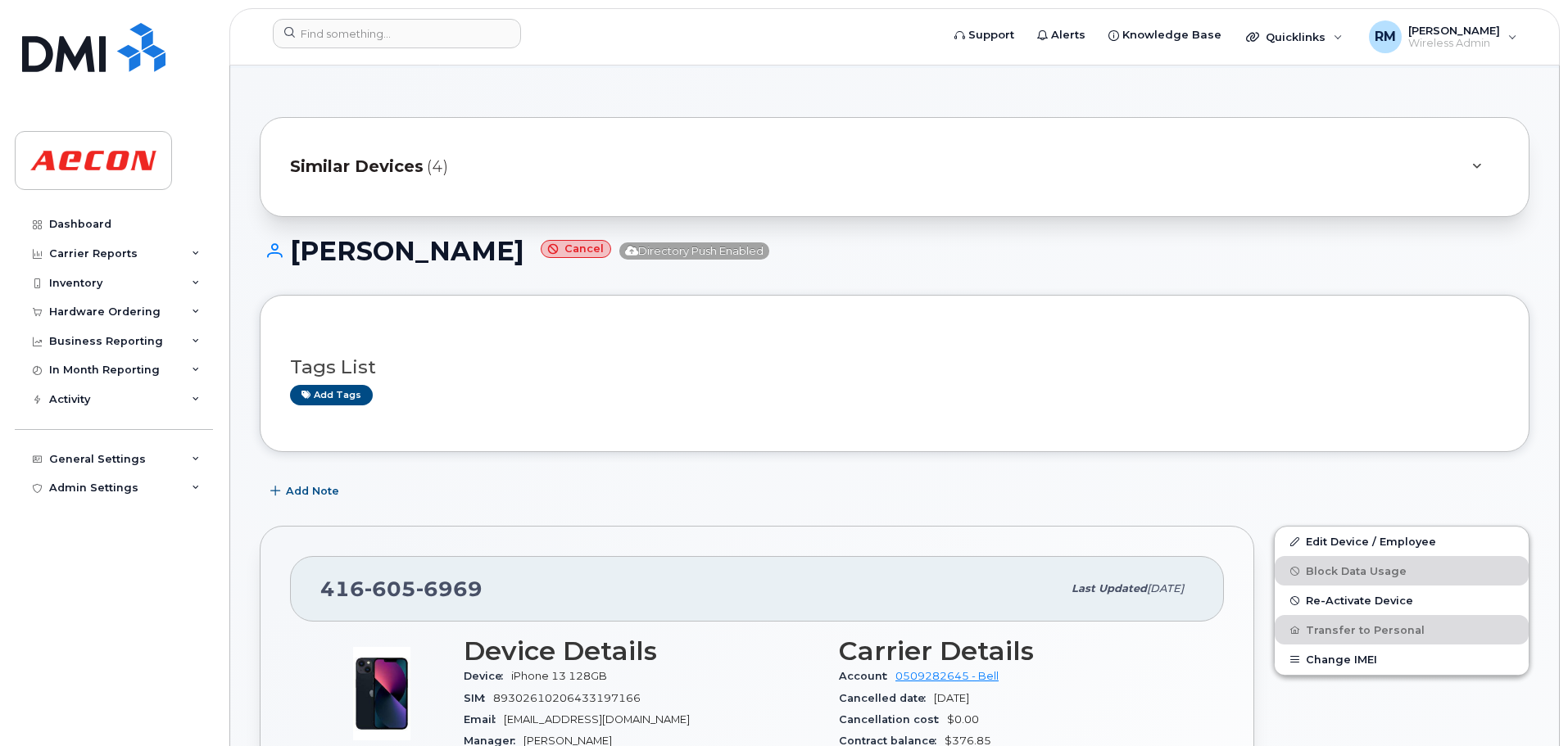
scroll to position [164, 0]
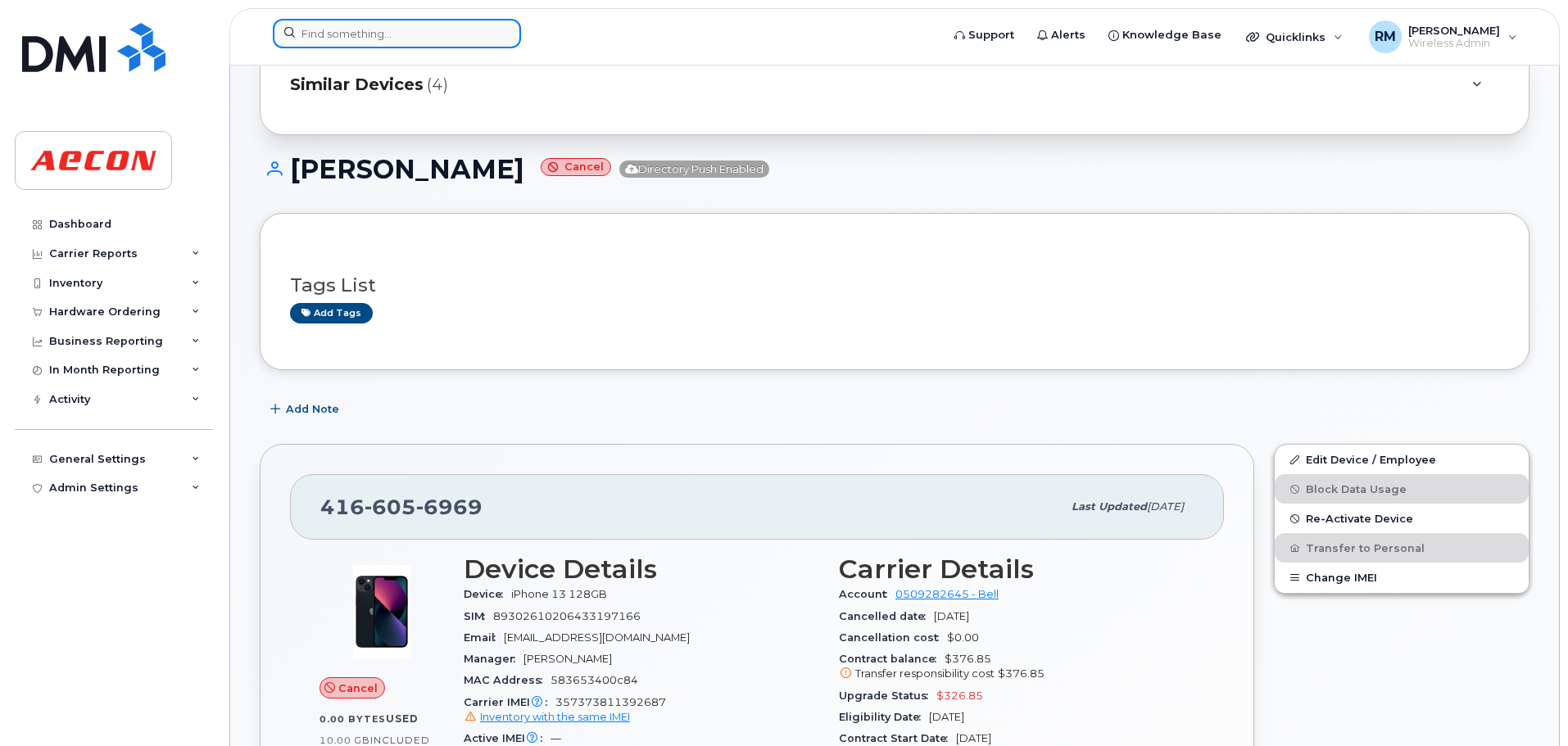
drag, startPoint x: 339, startPoint y: 42, endPoint x: 479, endPoint y: 41, distance: 140.0
click at [388, 41] on input at bounding box center [397, 33] width 248 height 29
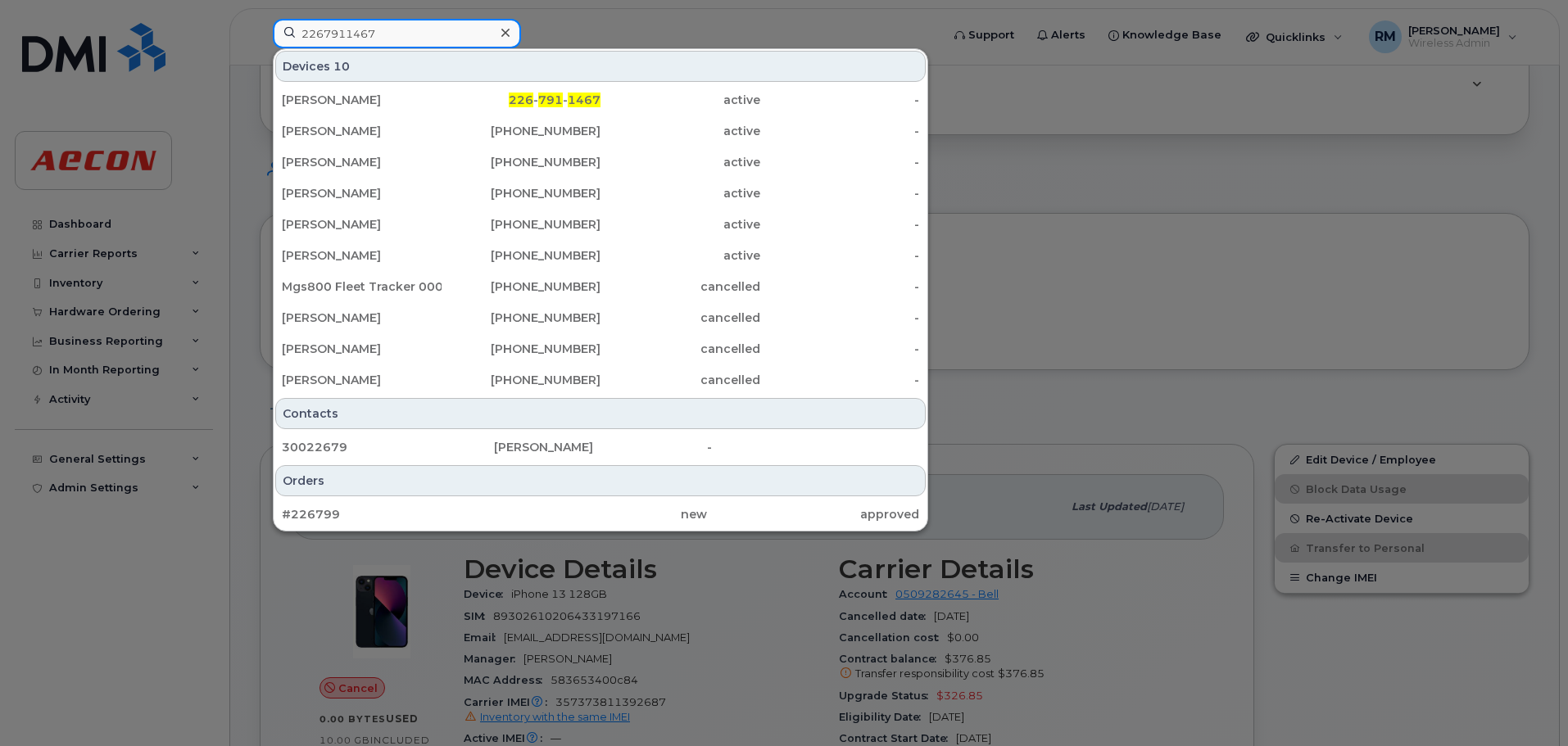
type input "2267911467"
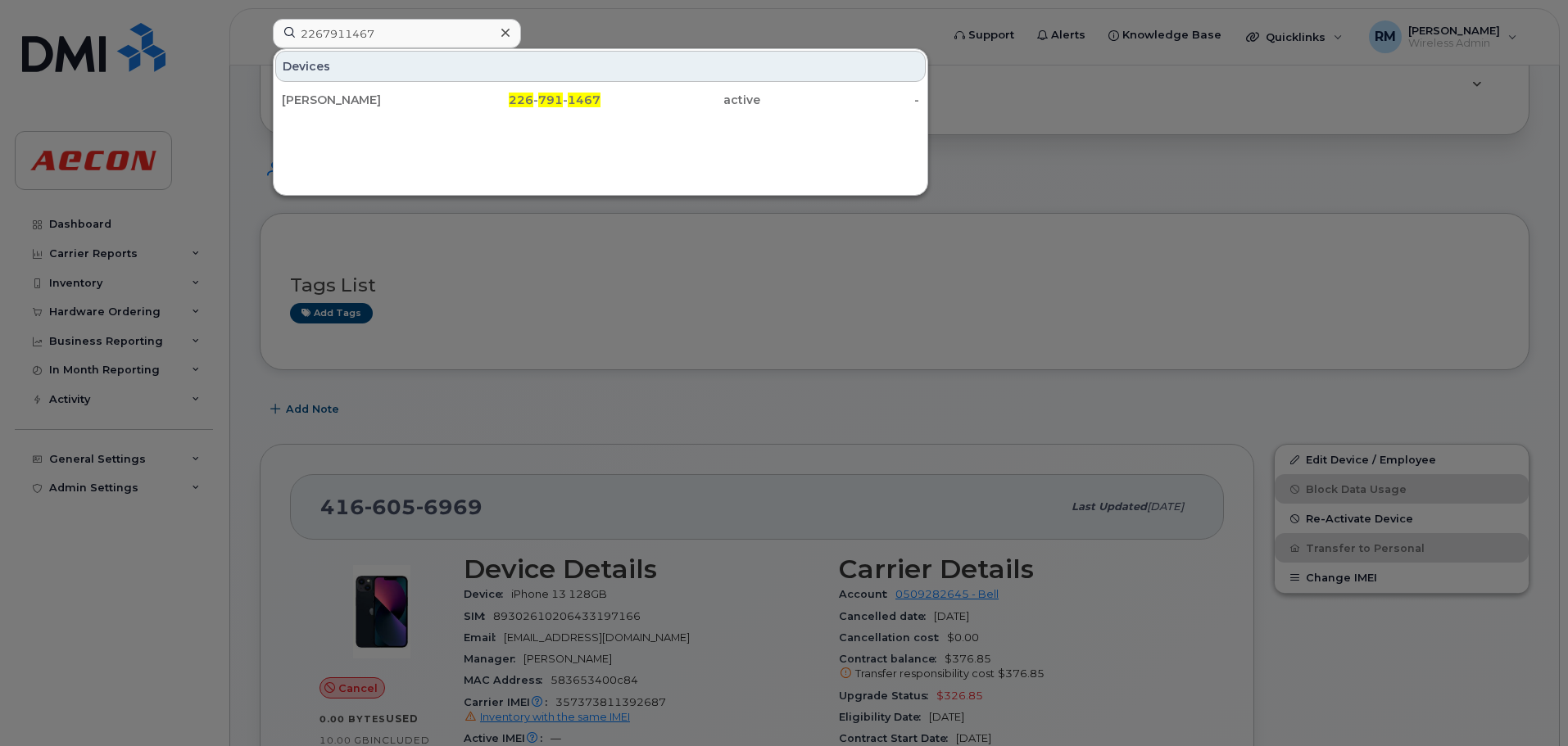
drag, startPoint x: 530, startPoint y: 99, endPoint x: 1494, endPoint y: 202, distance: 969.5
click at [530, 99] on span "226" at bounding box center [520, 99] width 24 height 15
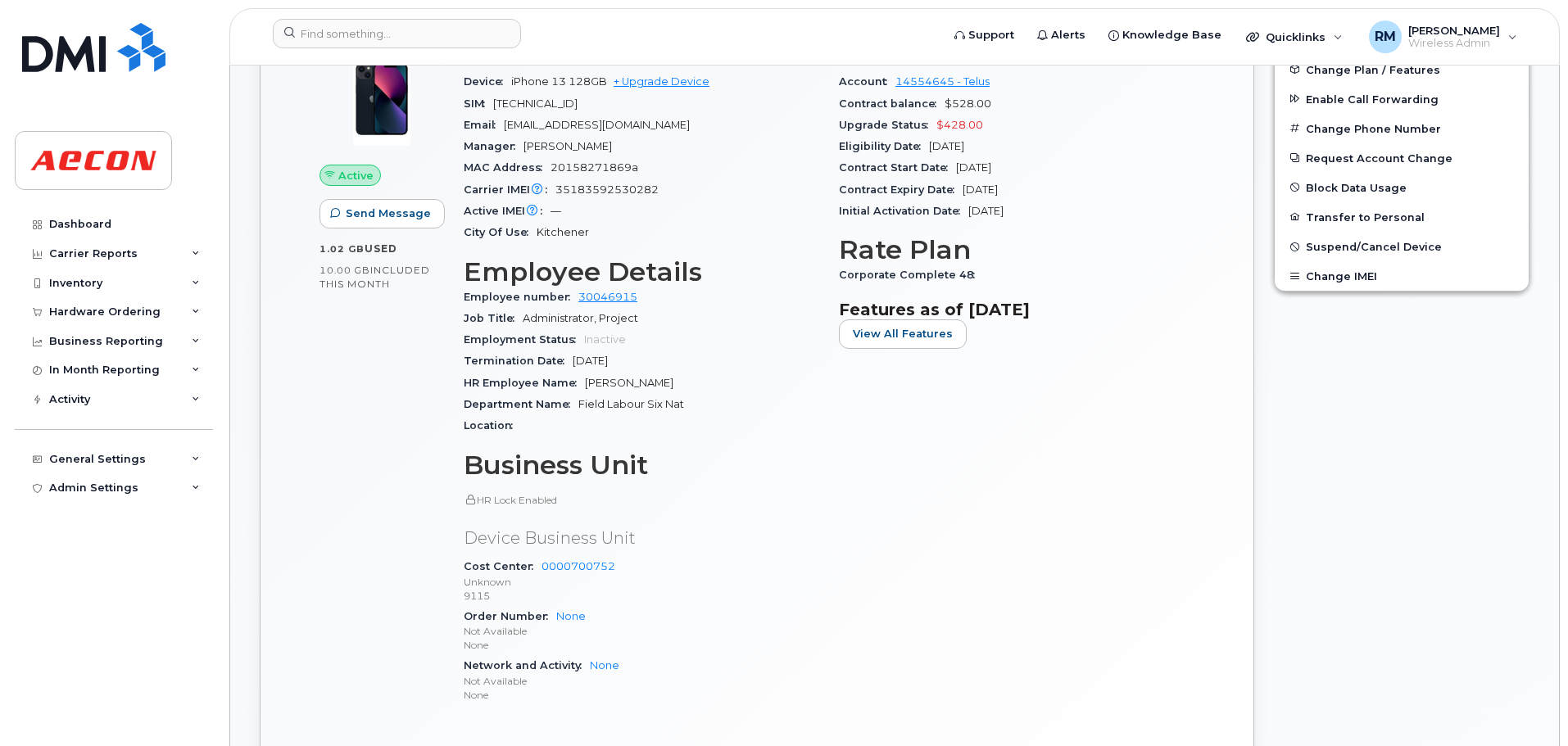
scroll to position [491, 0]
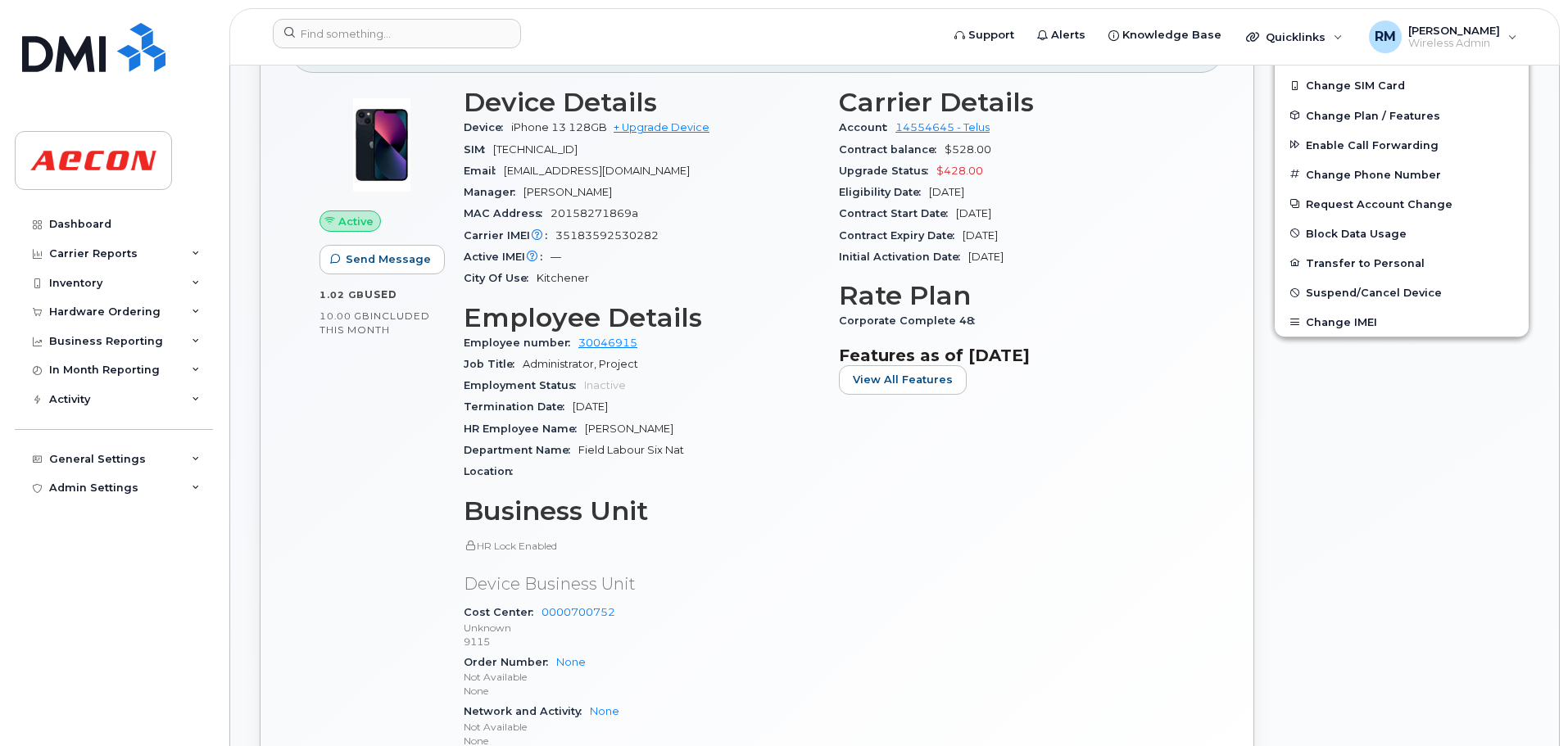
drag, startPoint x: 671, startPoint y: 430, endPoint x: 583, endPoint y: 430, distance: 88.0
click at [583, 430] on div "HR Employee Name [PERSON_NAME]" at bounding box center [641, 429] width 355 height 21
copy span "[PERSON_NAME]"
click at [964, 314] on div "Corporate Complete 48" at bounding box center [1017, 321] width 355 height 21
drag, startPoint x: 963, startPoint y: 320, endPoint x: 833, endPoint y: 323, distance: 130.0
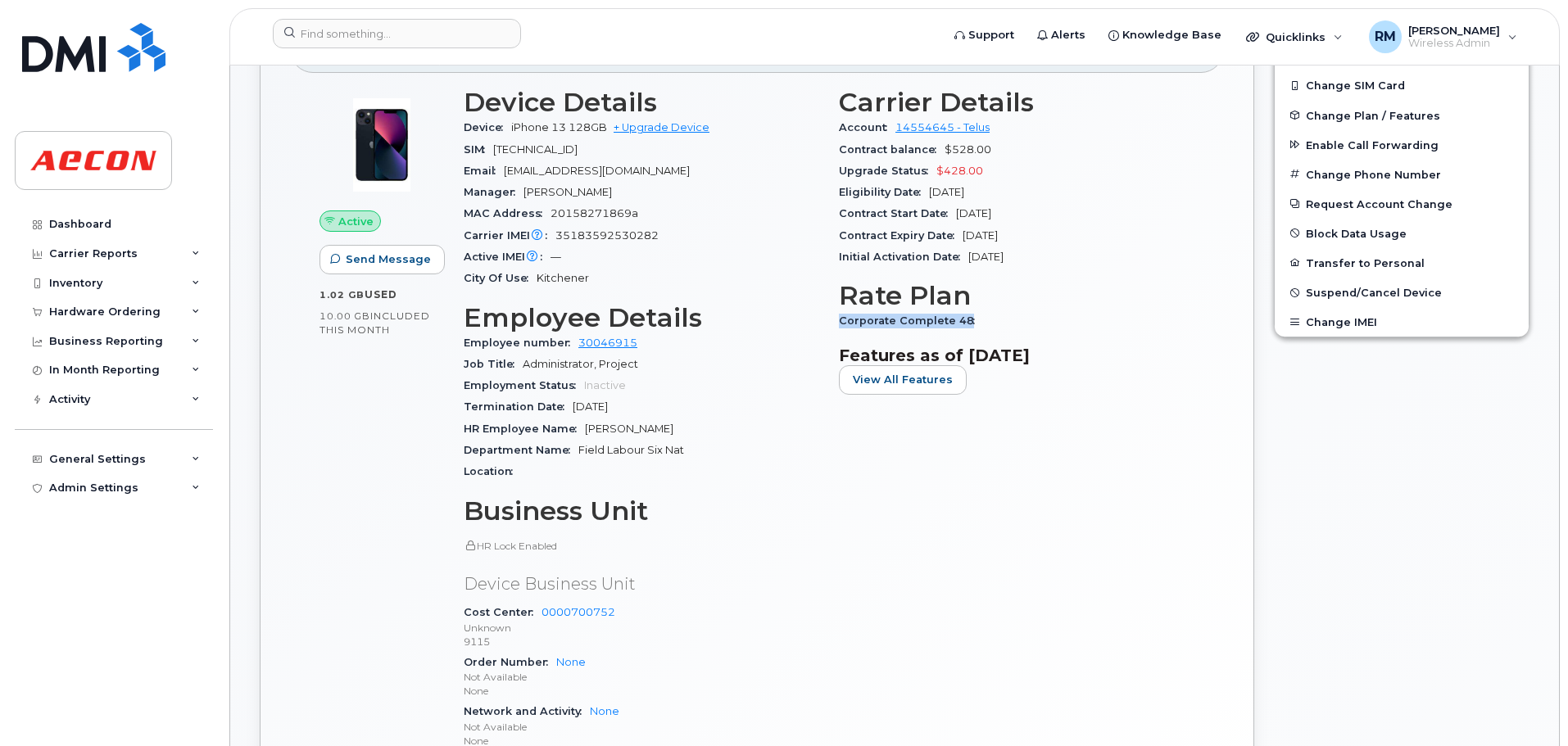
click at [833, 323] on div "Carrier Details Account 14554645 - Telus Contract balance $528.00 Upgrade Statu…" at bounding box center [1017, 426] width 376 height 696
copy span "Corporate Complete 48"
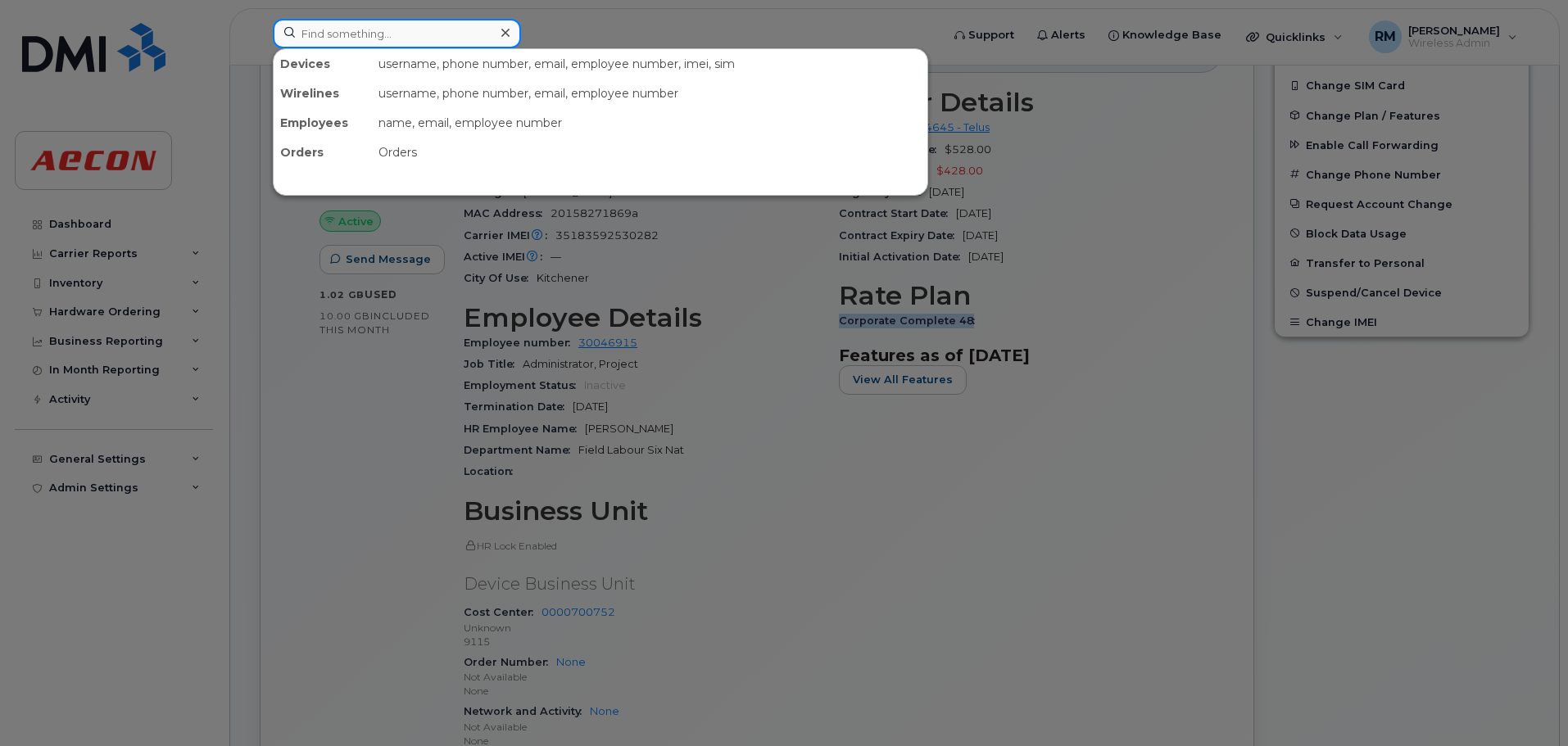
click at [319, 26] on input at bounding box center [397, 33] width 248 height 29
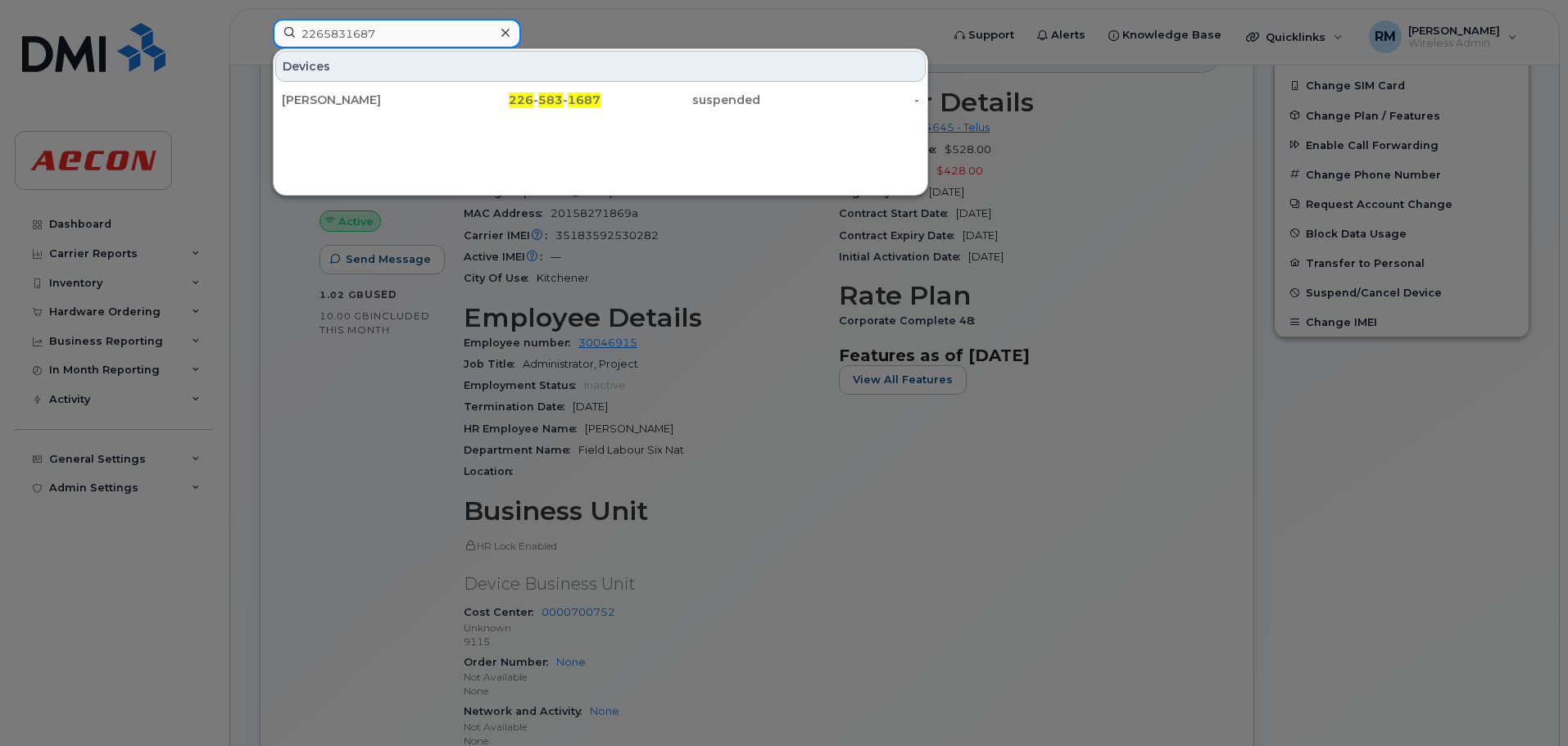
type input "2265831687"
drag, startPoint x: 543, startPoint y: 93, endPoint x: 588, endPoint y: 289, distance: 201.1
click at [543, 93] on div "226 - 583 - 1687" at bounding box center [522, 99] width 160 height 17
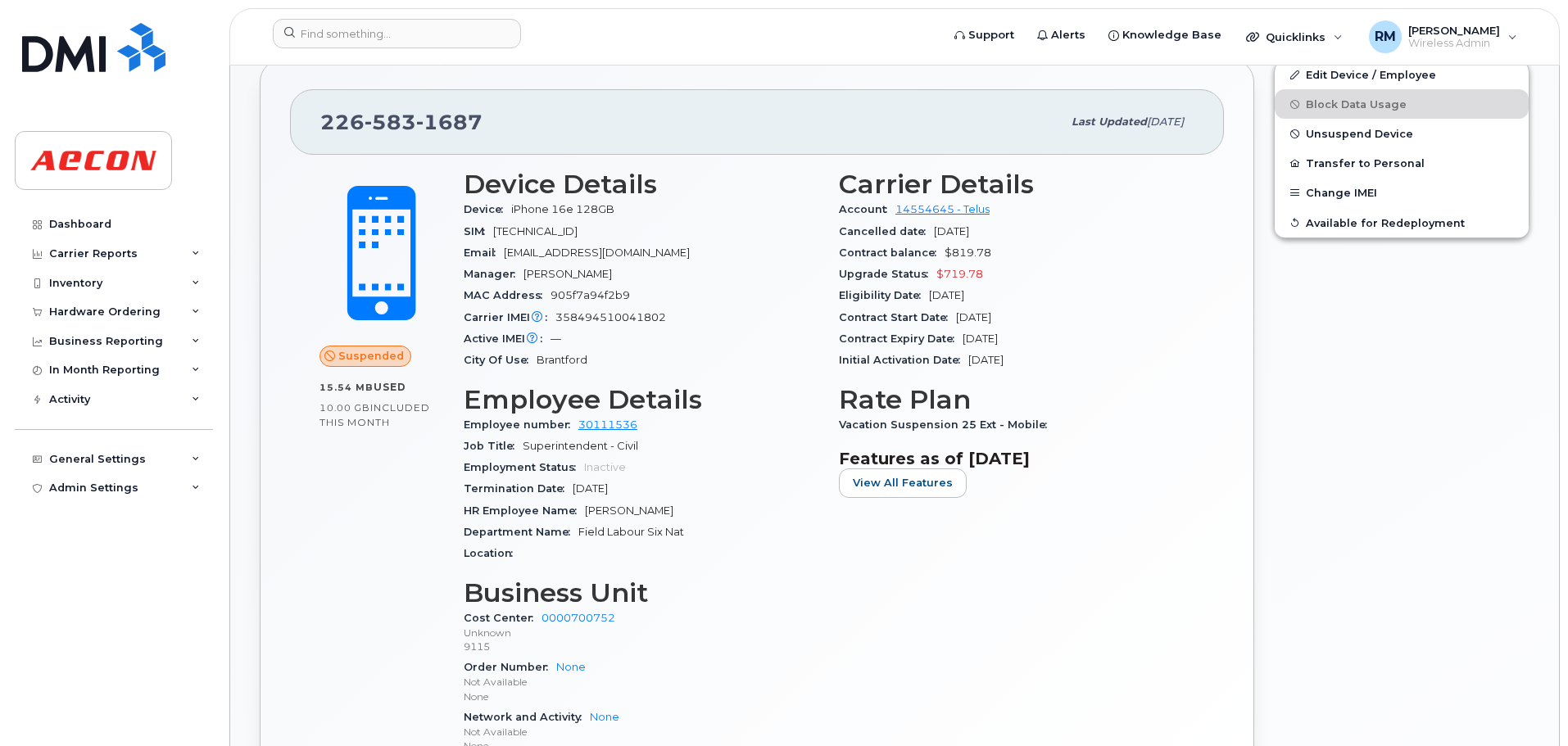
scroll to position [491, 0]
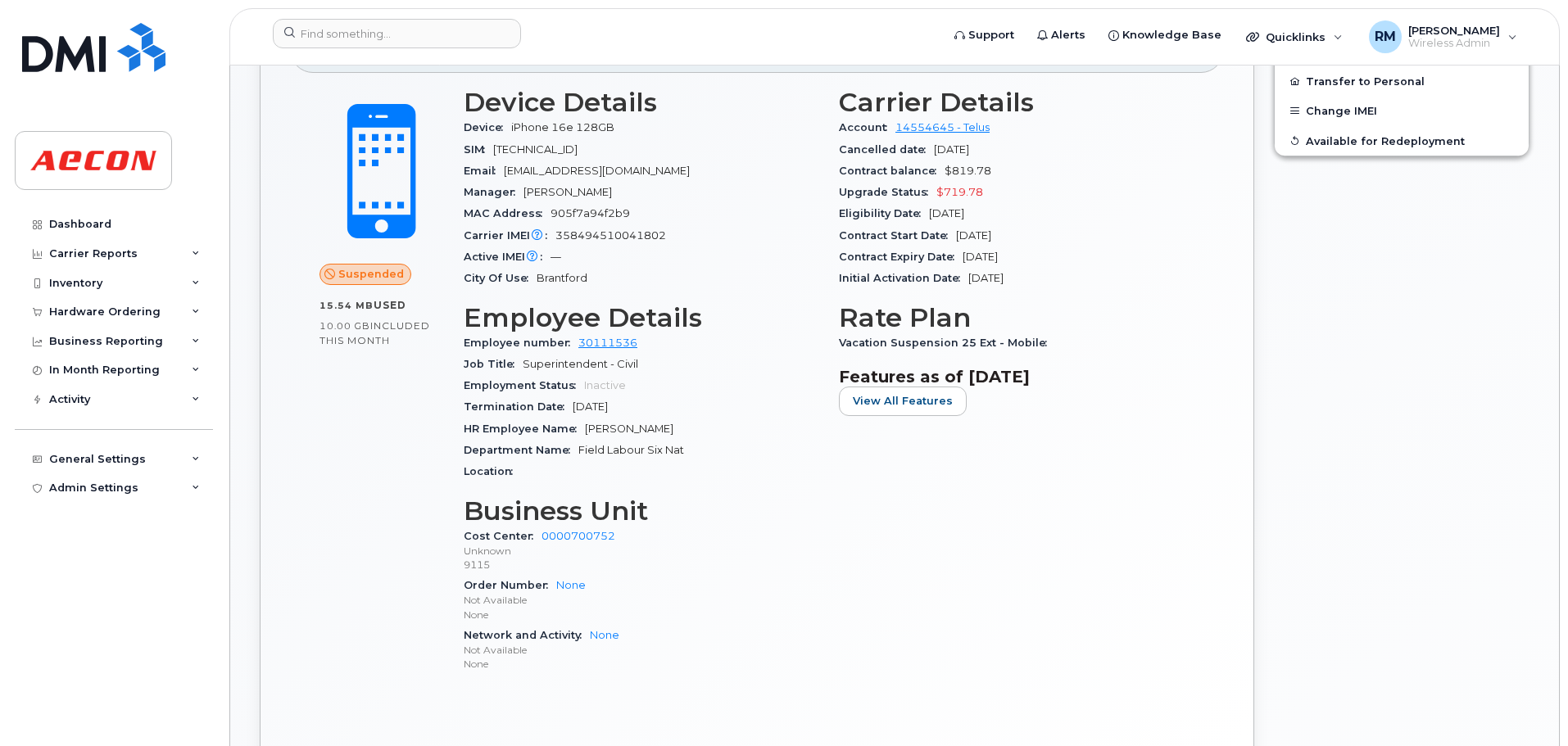
drag, startPoint x: 669, startPoint y: 426, endPoint x: 585, endPoint y: 427, distance: 84.0
click at [585, 427] on span "Timmy Coutinho" at bounding box center [628, 428] width 89 height 13
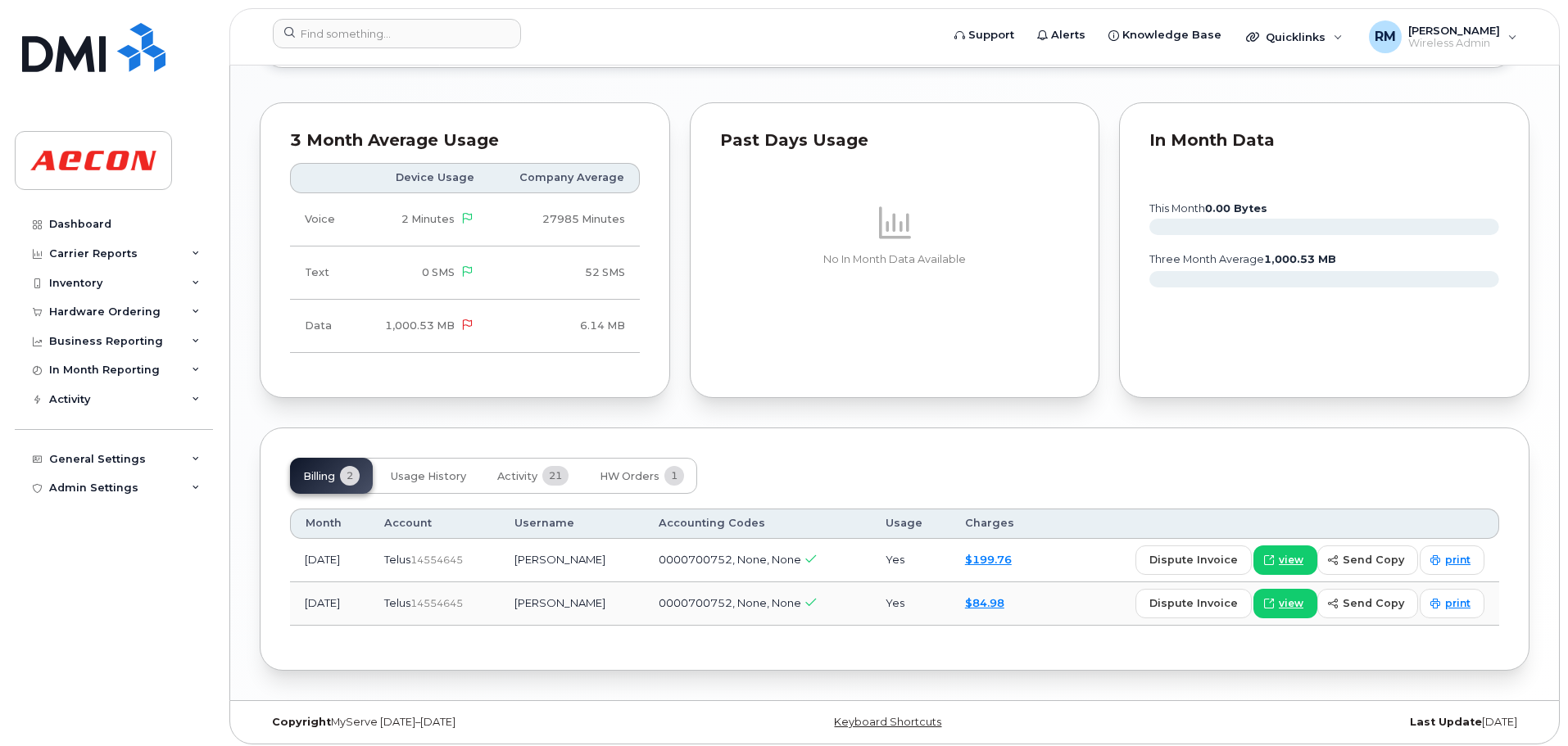
scroll to position [1536, 0]
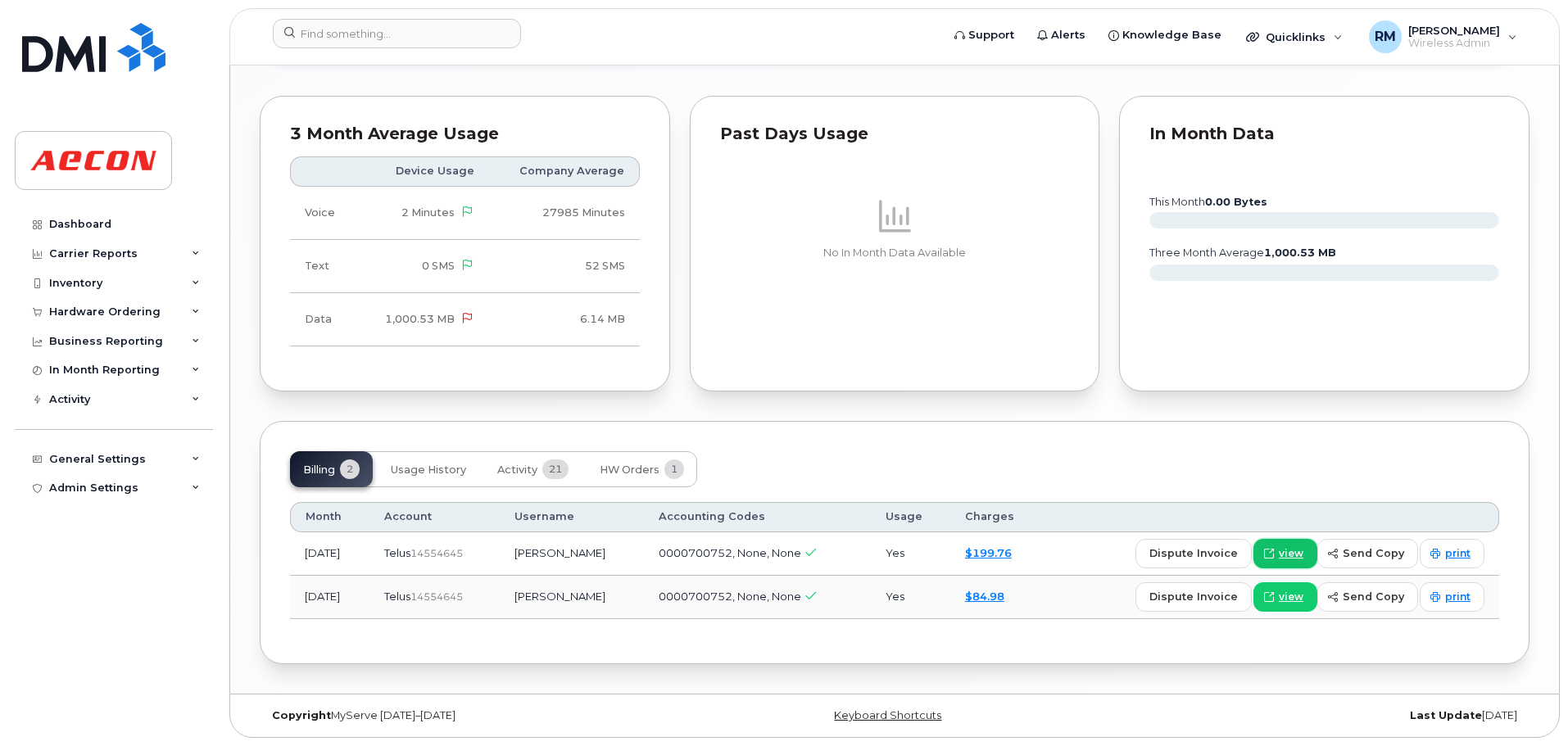
click at [1295, 554] on span "view" at bounding box center [1291, 553] width 24 height 15
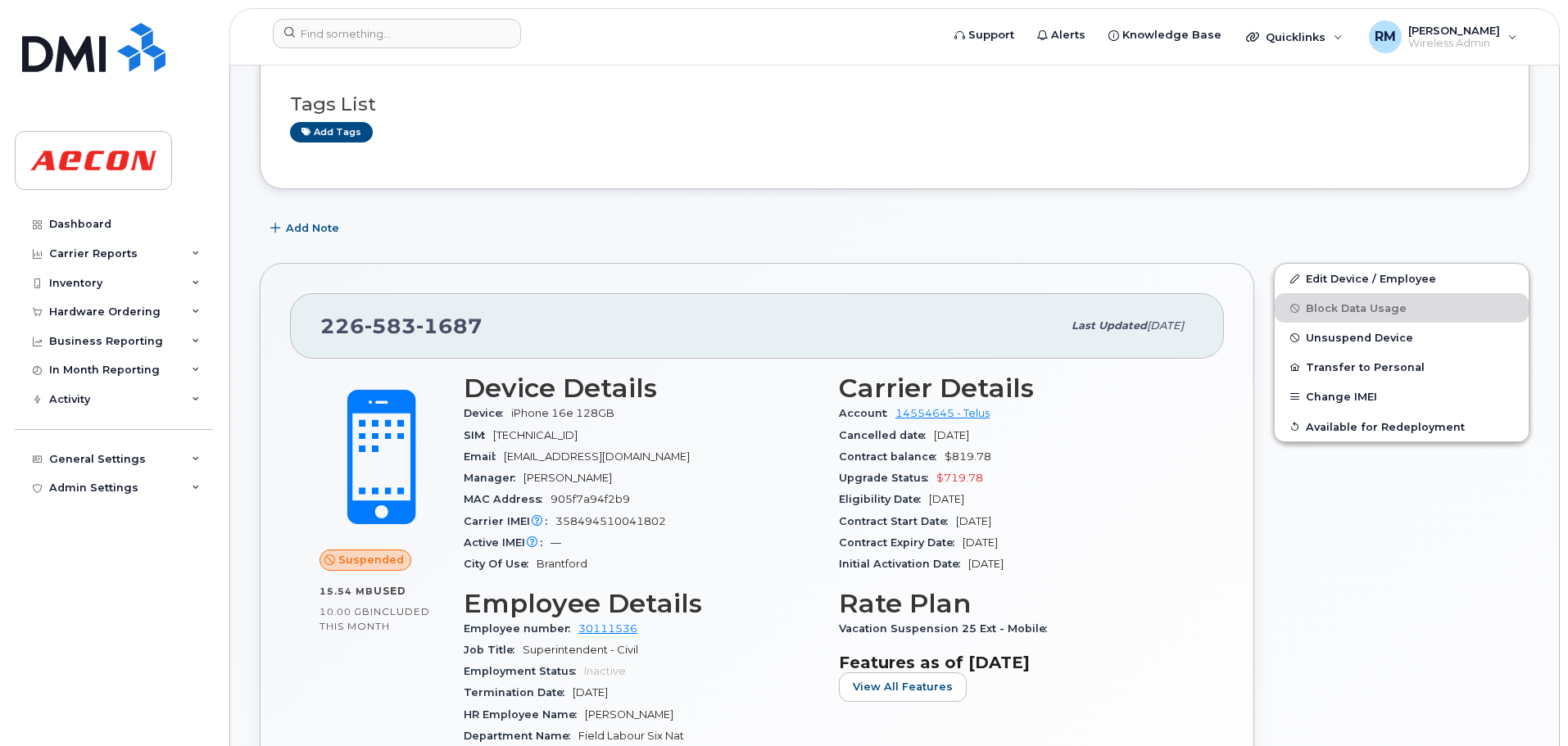
scroll to position [246, 0]
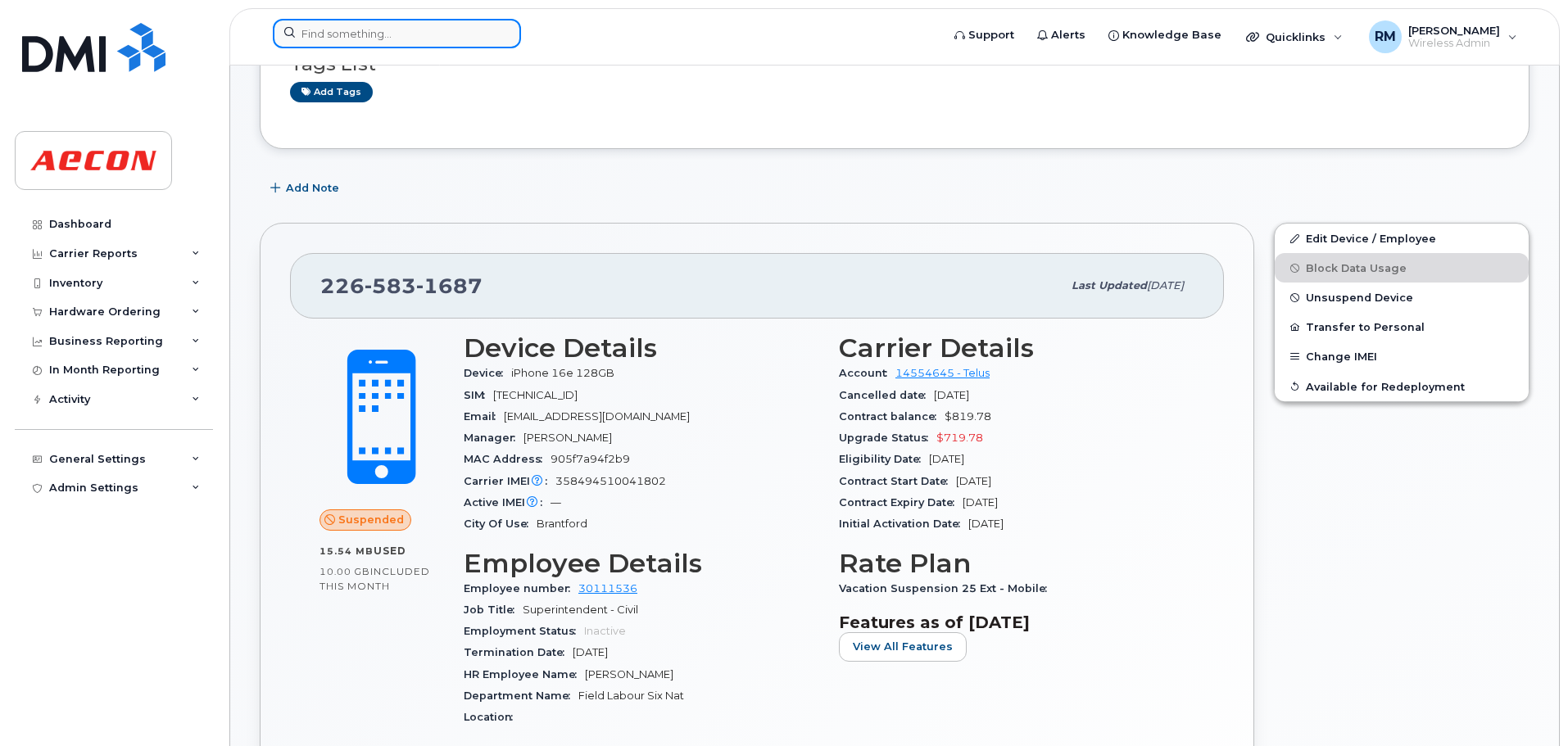
click at [352, 43] on input at bounding box center [397, 33] width 248 height 29
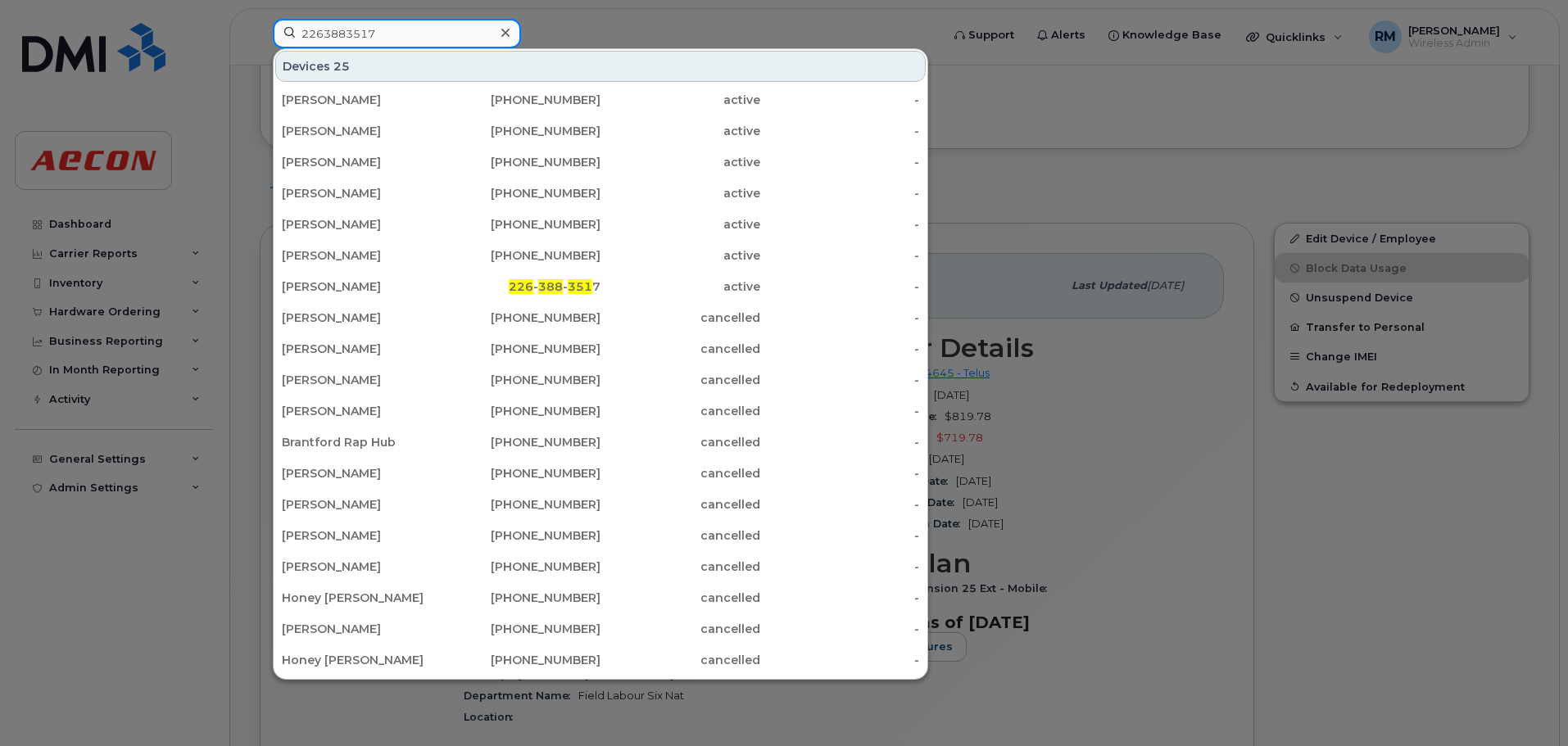
type input "2263883517"
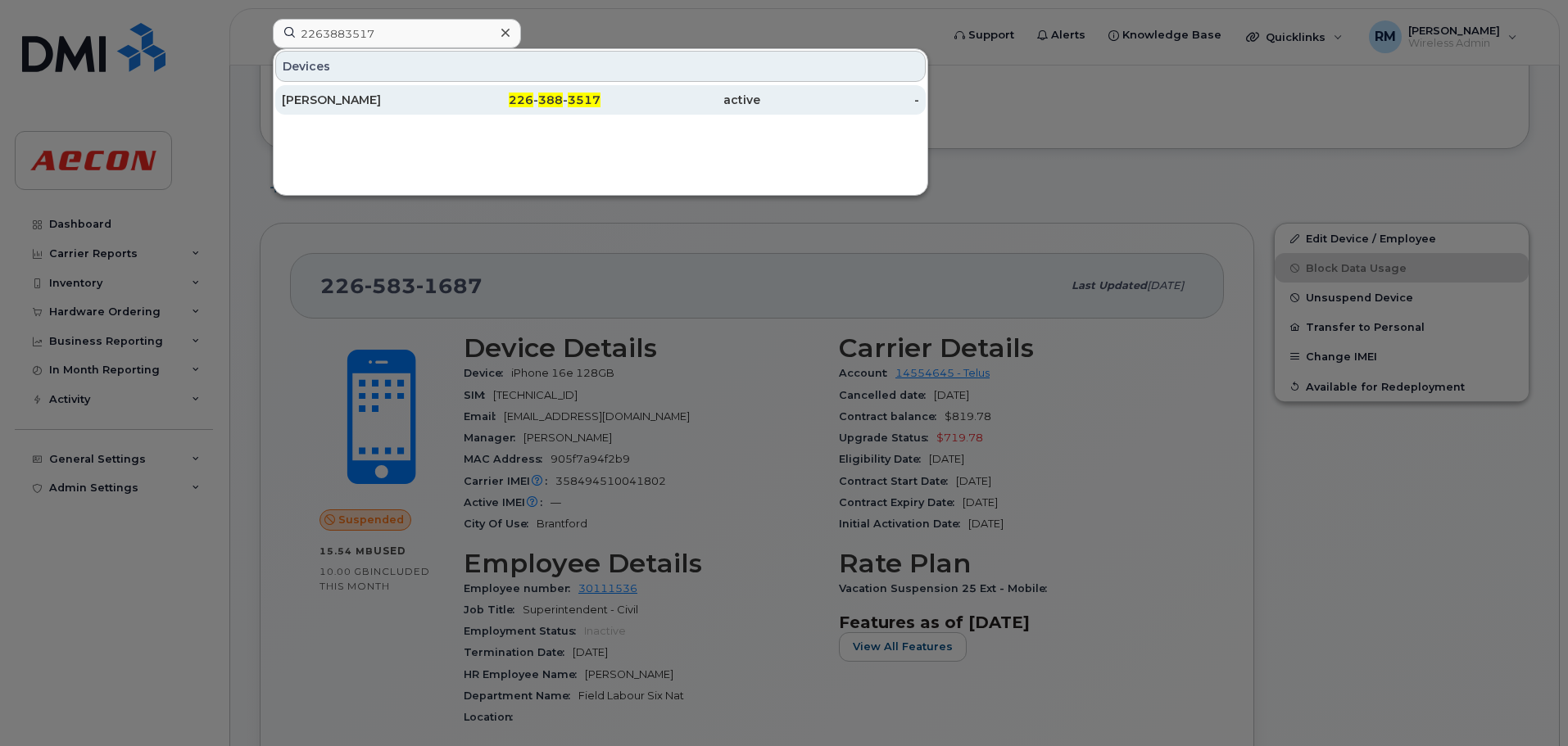
click at [566, 94] on div "226 - 388 - 3517" at bounding box center [522, 99] width 160 height 17
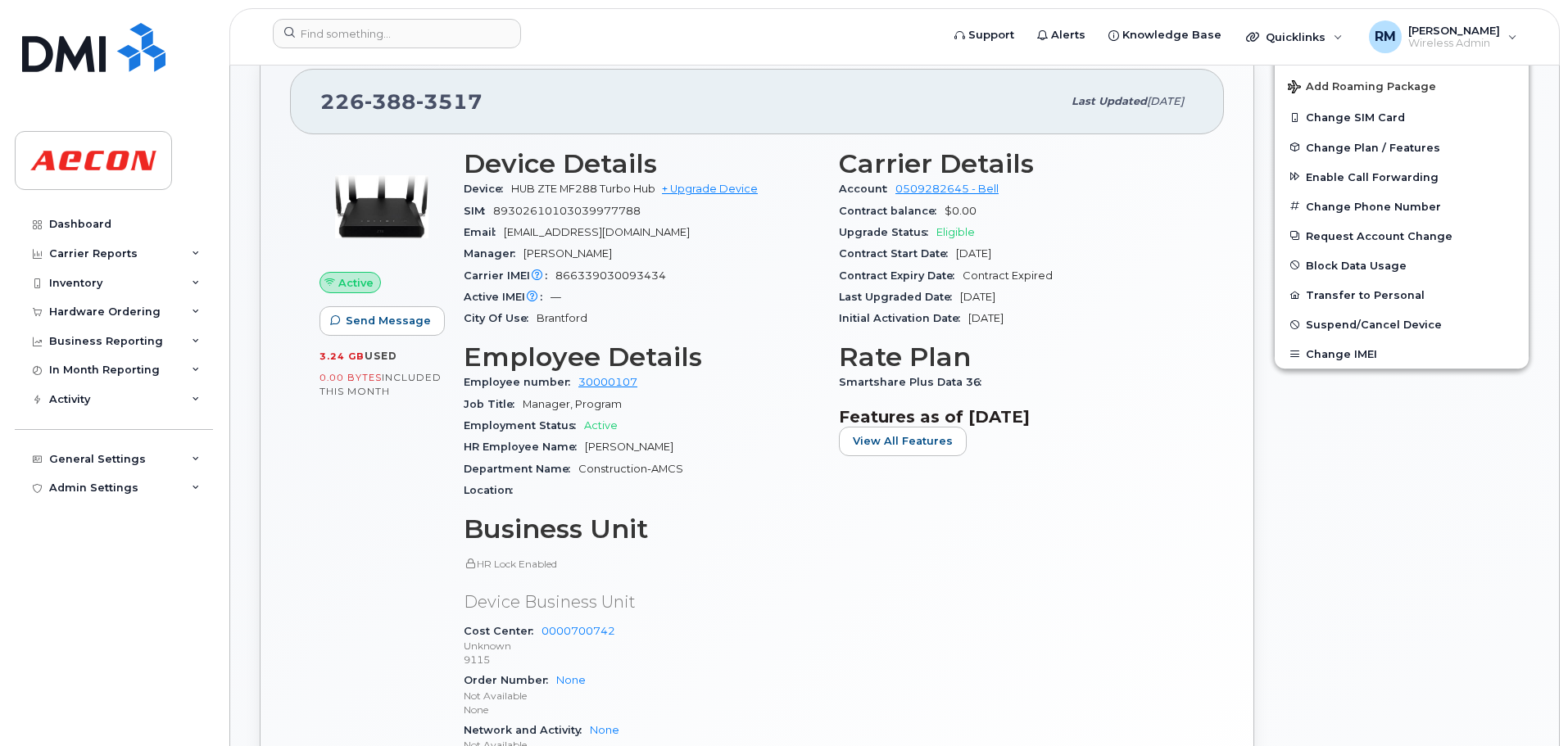
scroll to position [655, 0]
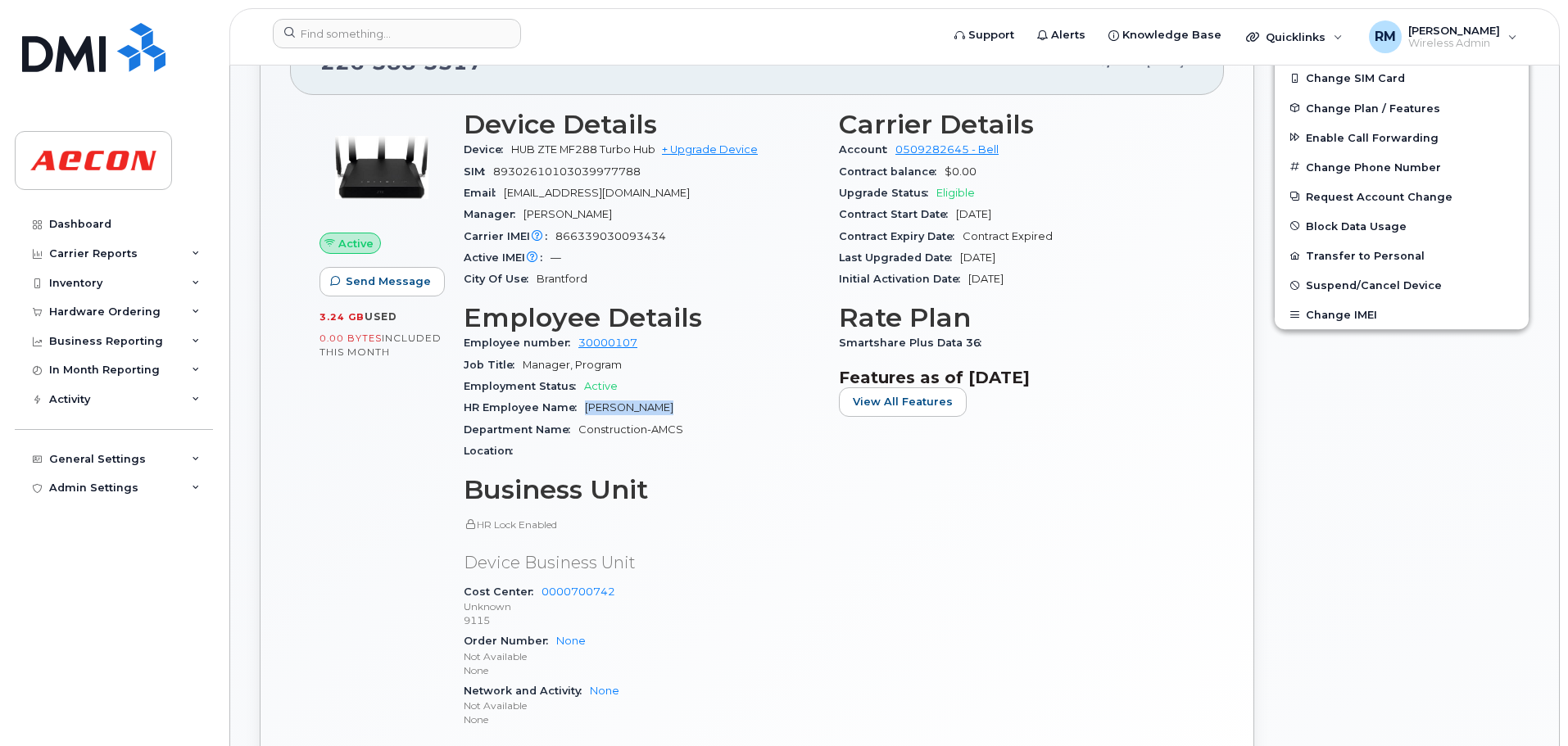
drag, startPoint x: 660, startPoint y: 408, endPoint x: 587, endPoint y: 401, distance: 73.3
click at [587, 401] on span "Adam Stillman" at bounding box center [628, 407] width 89 height 13
click at [976, 339] on span "Smartshare Plus Data 36" at bounding box center [914, 342] width 150 height 13
drag, startPoint x: 972, startPoint y: 339, endPoint x: 838, endPoint y: 336, distance: 134.0
click at [838, 336] on div "Carrier Details Account 0509282645 - Bell Contract balance $0.00 Upgrade Status…" at bounding box center [1017, 425] width 376 height 652
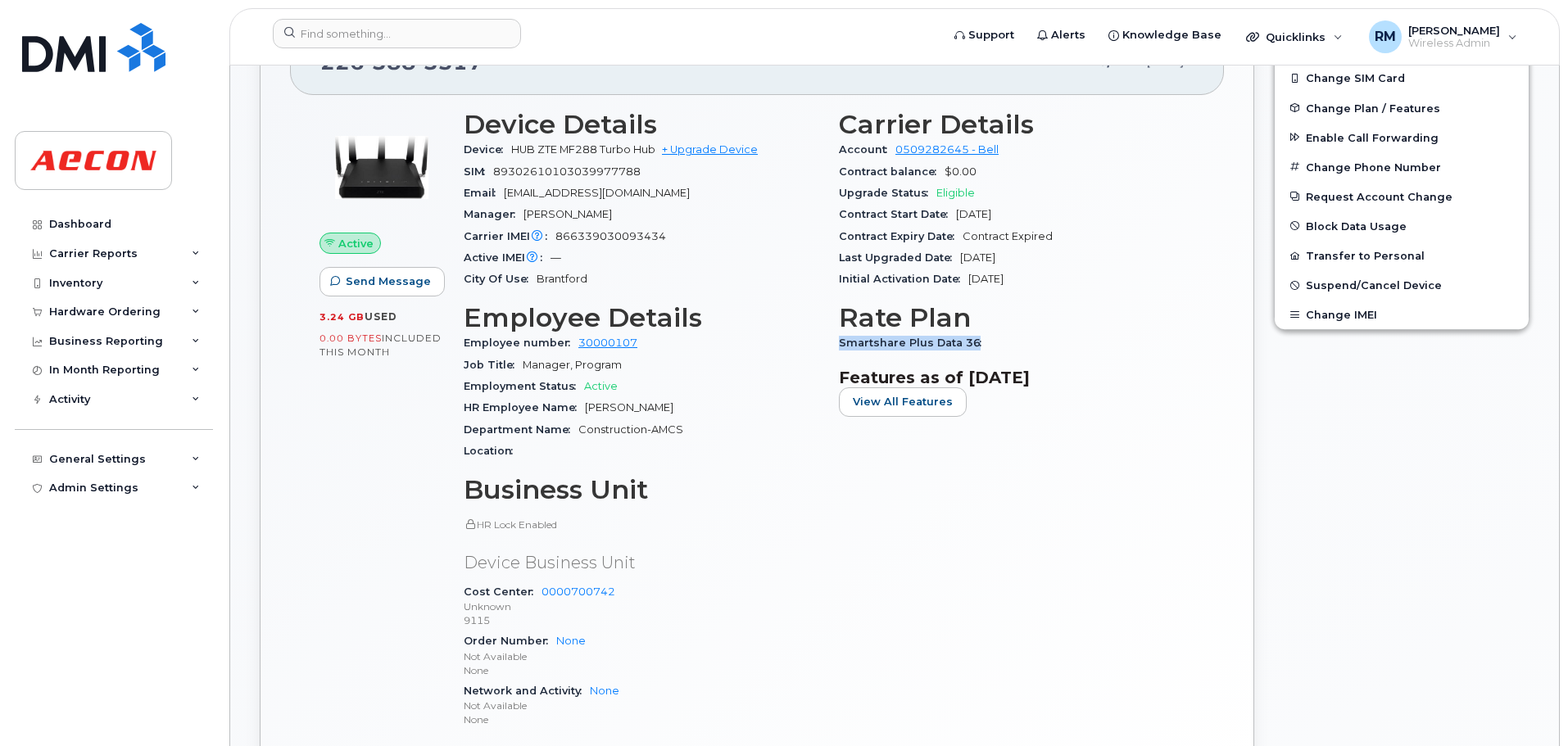
copy span "Smartshare Plus Data 36"
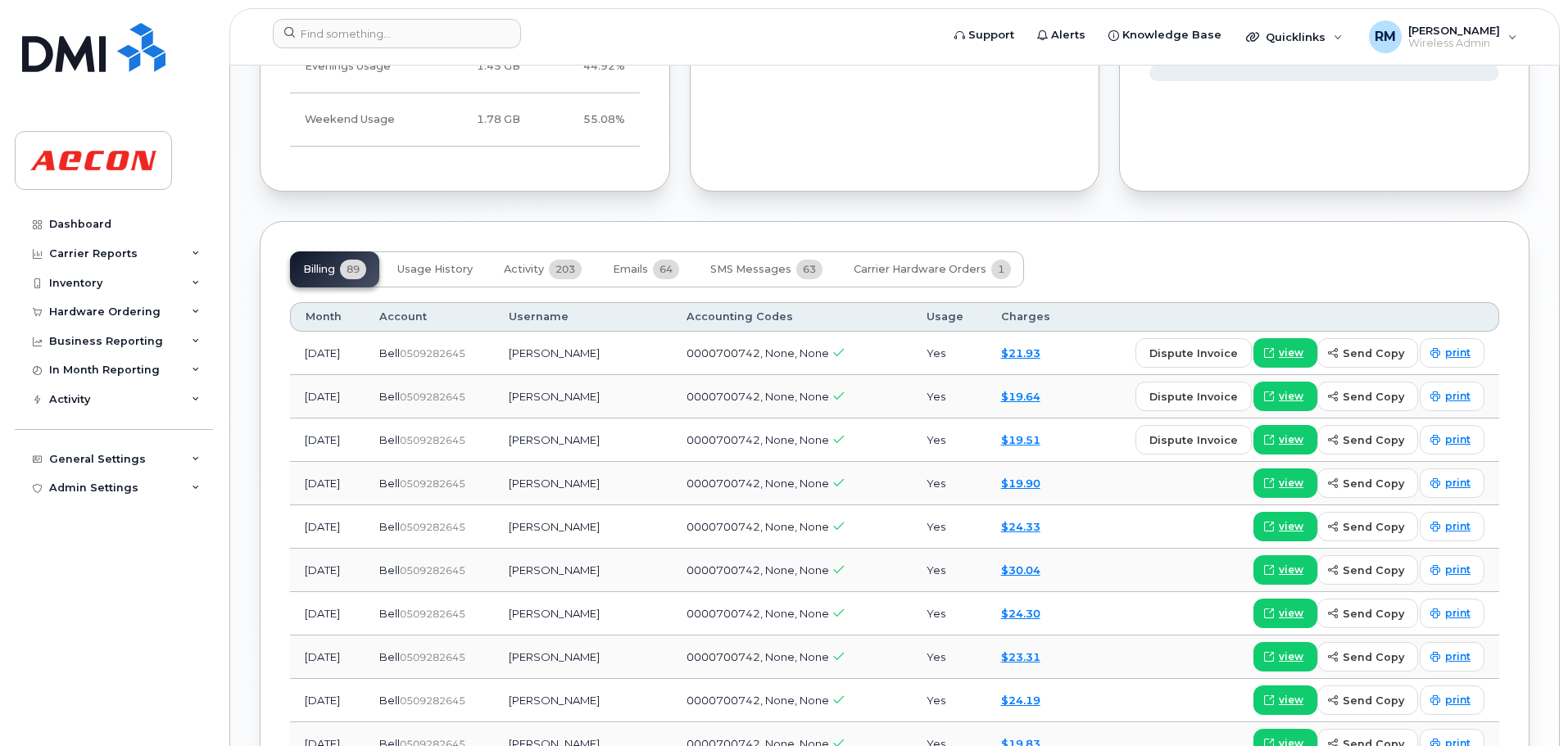
scroll to position [1637, 0]
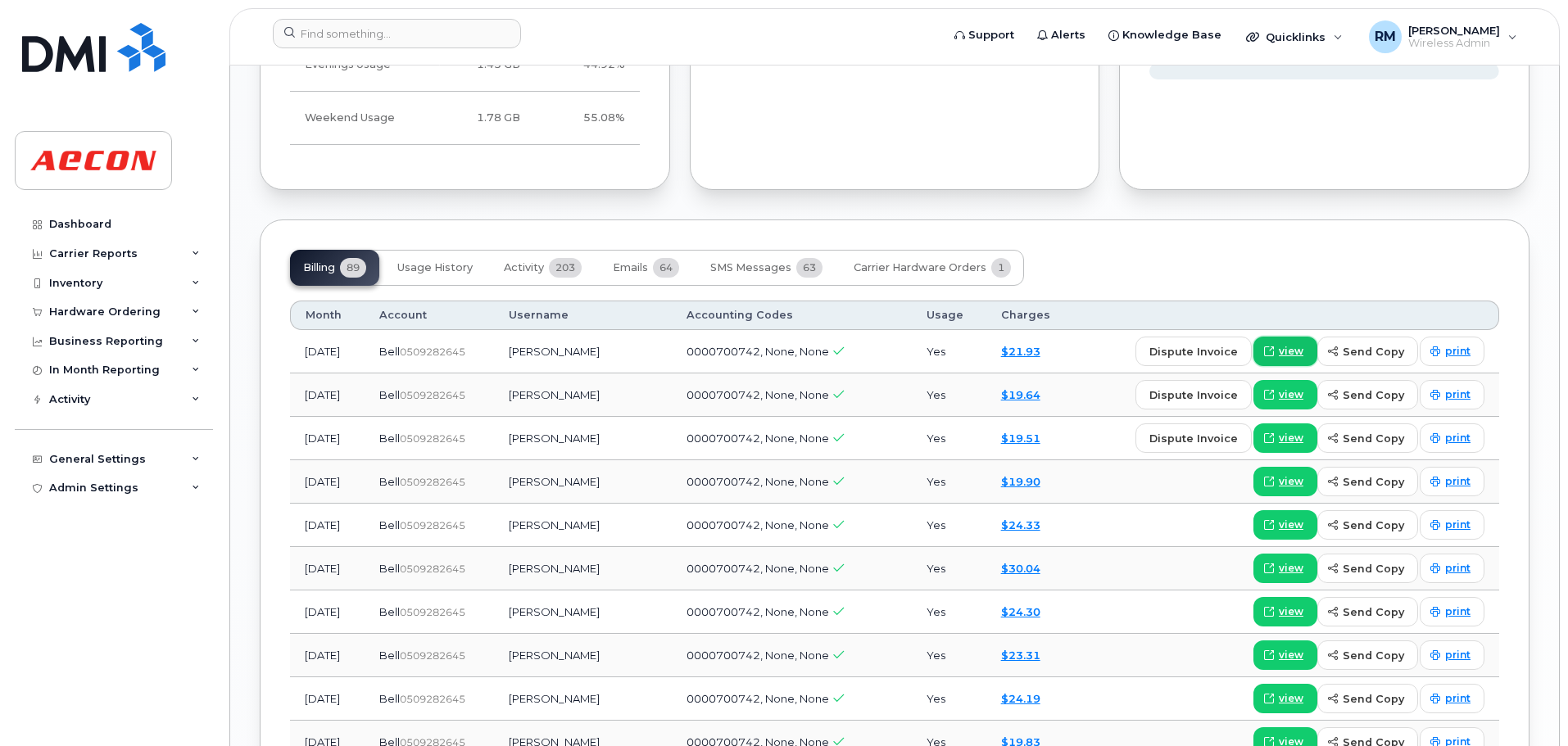
click at [1282, 352] on link "view" at bounding box center [1285, 351] width 63 height 29
click at [381, 28] on input at bounding box center [397, 33] width 248 height 29
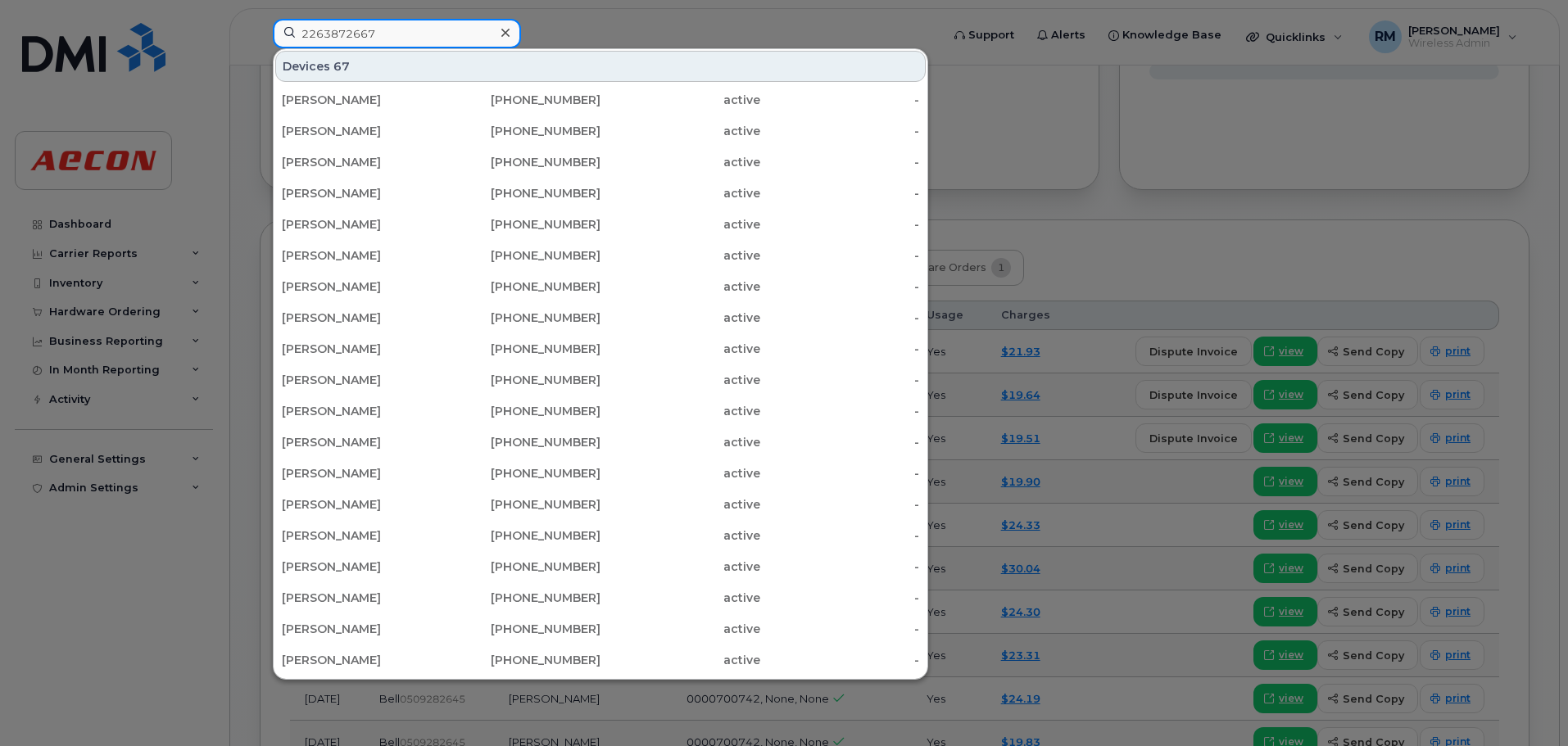
type input "2263872667"
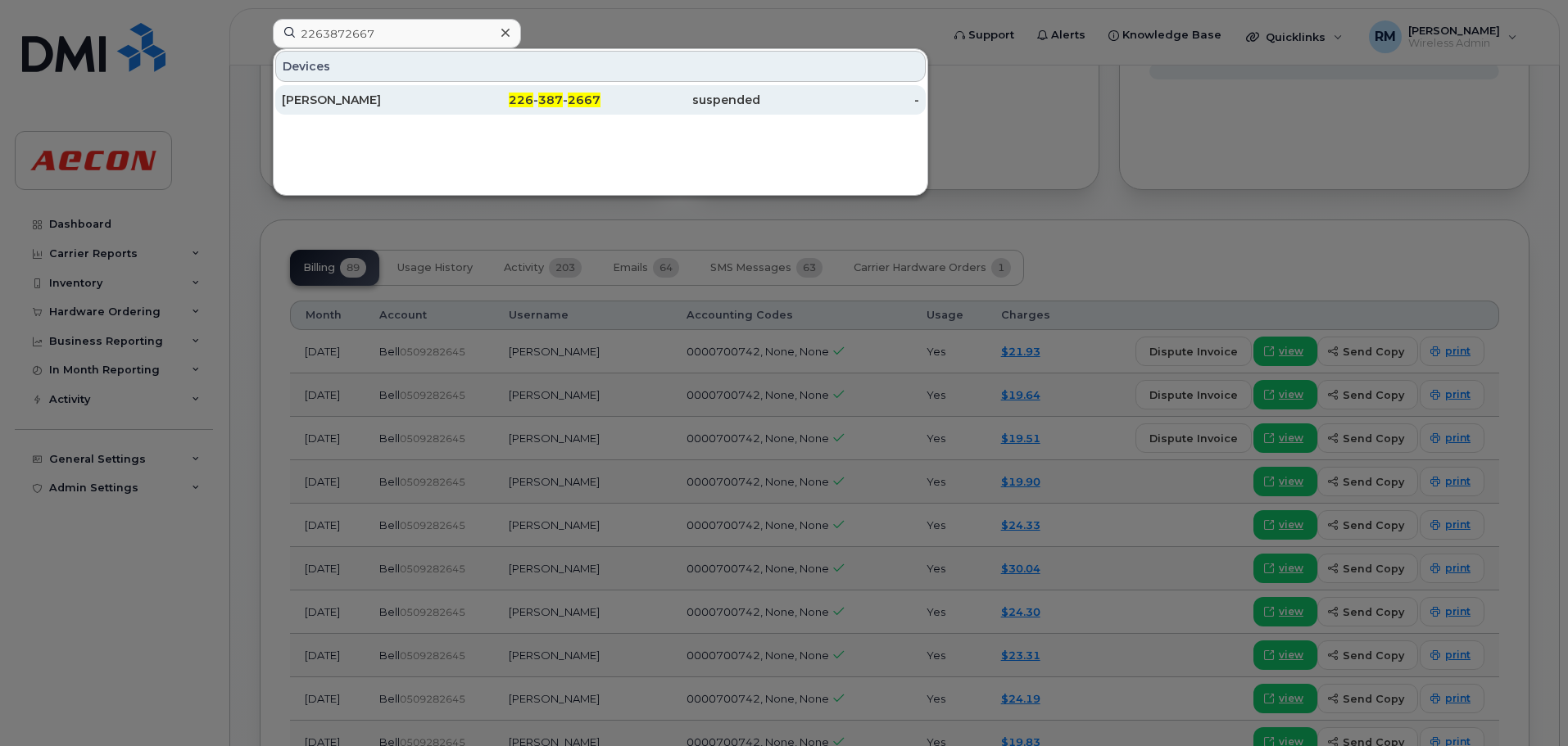
click at [551, 101] on span "387" at bounding box center [550, 99] width 24 height 15
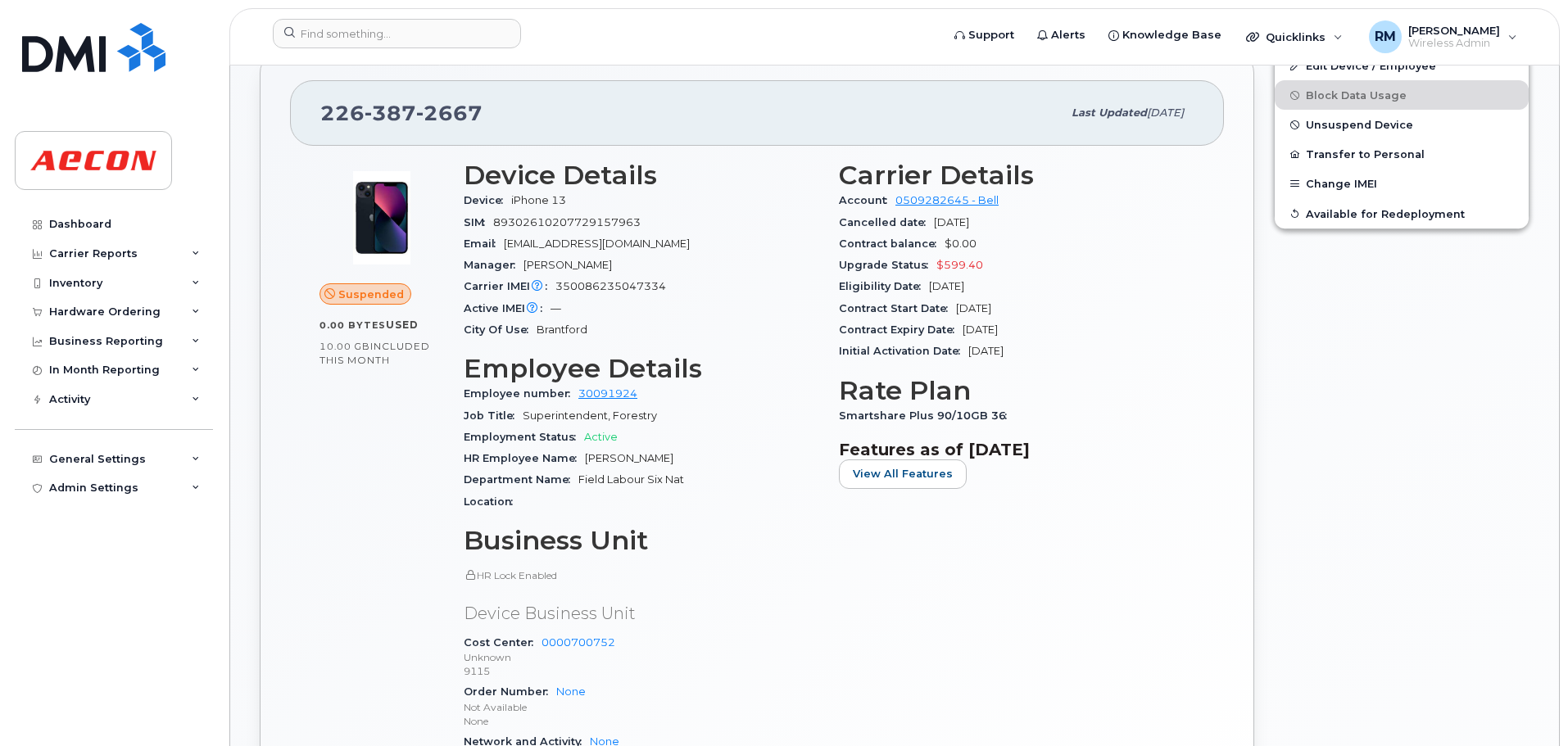
scroll to position [655, 0]
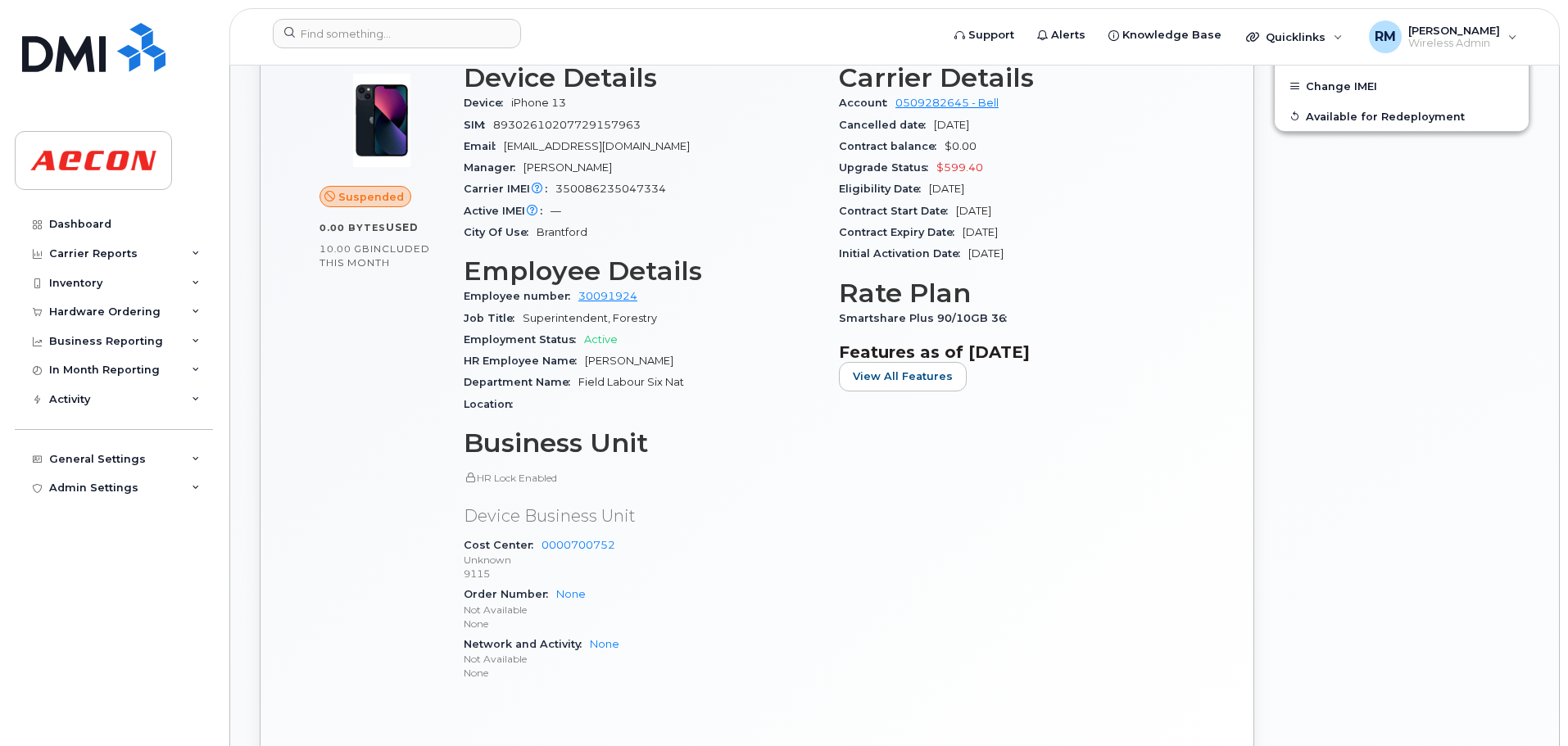
click at [676, 365] on div "HR Employee Name David Lalancette" at bounding box center [641, 361] width 355 height 21
drag, startPoint x: 669, startPoint y: 360, endPoint x: 585, endPoint y: 356, distance: 84.1
click at [585, 356] on span "David Lalancette" at bounding box center [628, 361] width 89 height 13
copy span "David Lalancette"
click at [1002, 320] on span "Smartshare Plus 90/10GB 36" at bounding box center [927, 318] width 177 height 13
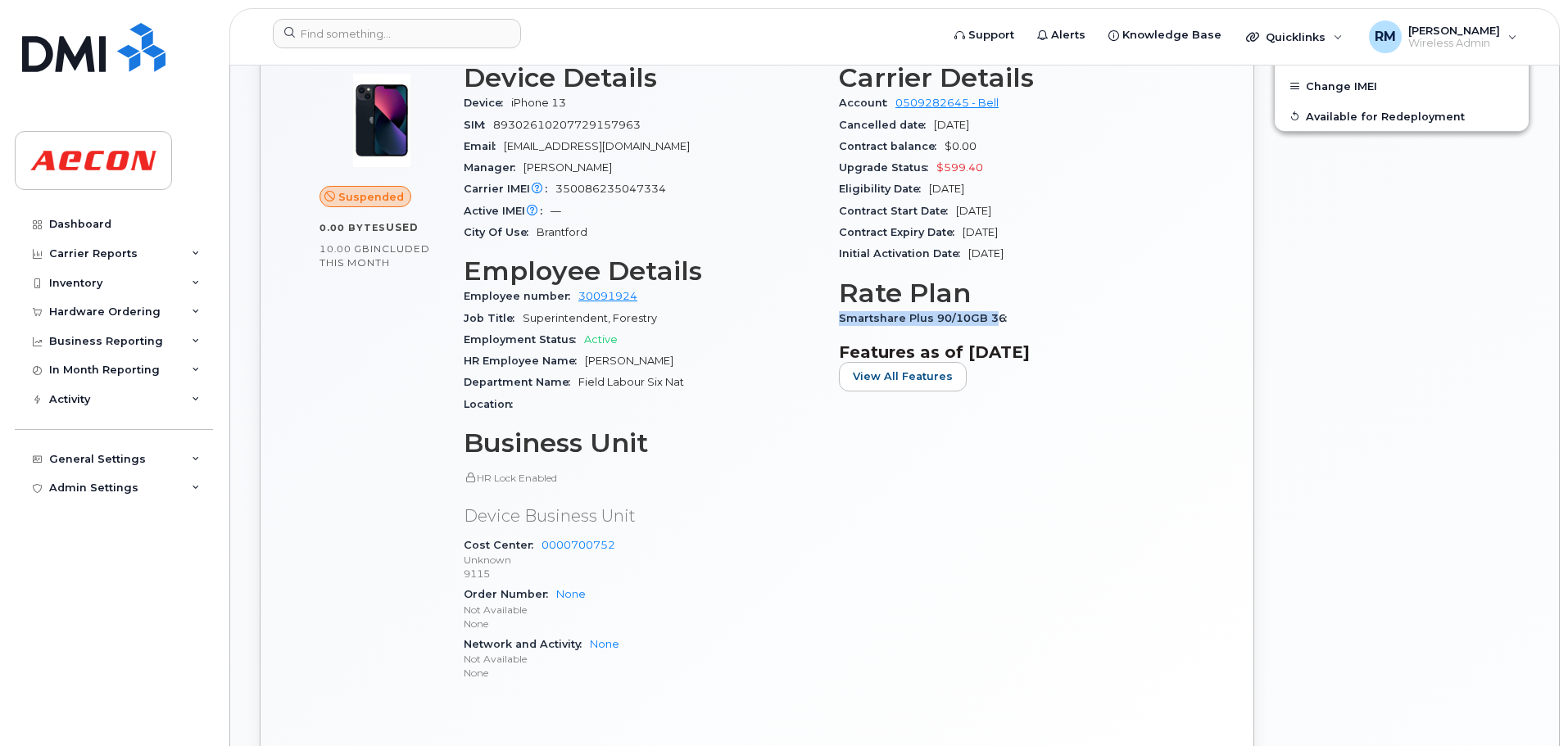
drag, startPoint x: 993, startPoint y: 317, endPoint x: 829, endPoint y: 324, distance: 164.1
click at [829, 324] on div "Carrier Details Account 0509282645 - Bell Cancelled date Sep 30, 2025 Contract …" at bounding box center [1017, 379] width 376 height 652
drag, startPoint x: 996, startPoint y: 319, endPoint x: 837, endPoint y: 320, distance: 159.0
click at [837, 320] on div "Carrier Details Account 0509282645 - Bell Cancelled date Sep 30, 2025 Contract …" at bounding box center [1017, 379] width 376 height 652
copy span "Smartshare Plus 90/10GB 36"
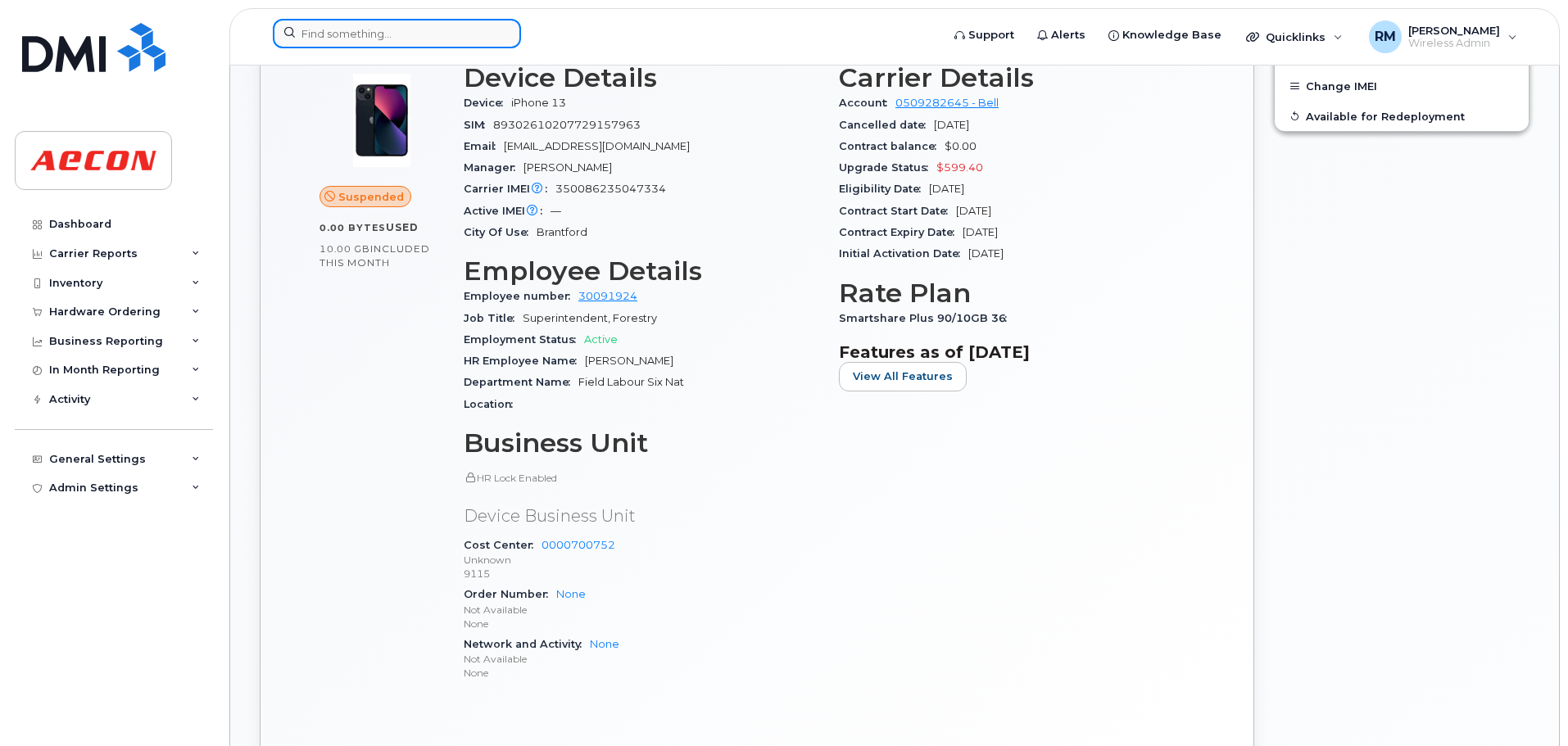
click at [400, 42] on input at bounding box center [397, 33] width 248 height 29
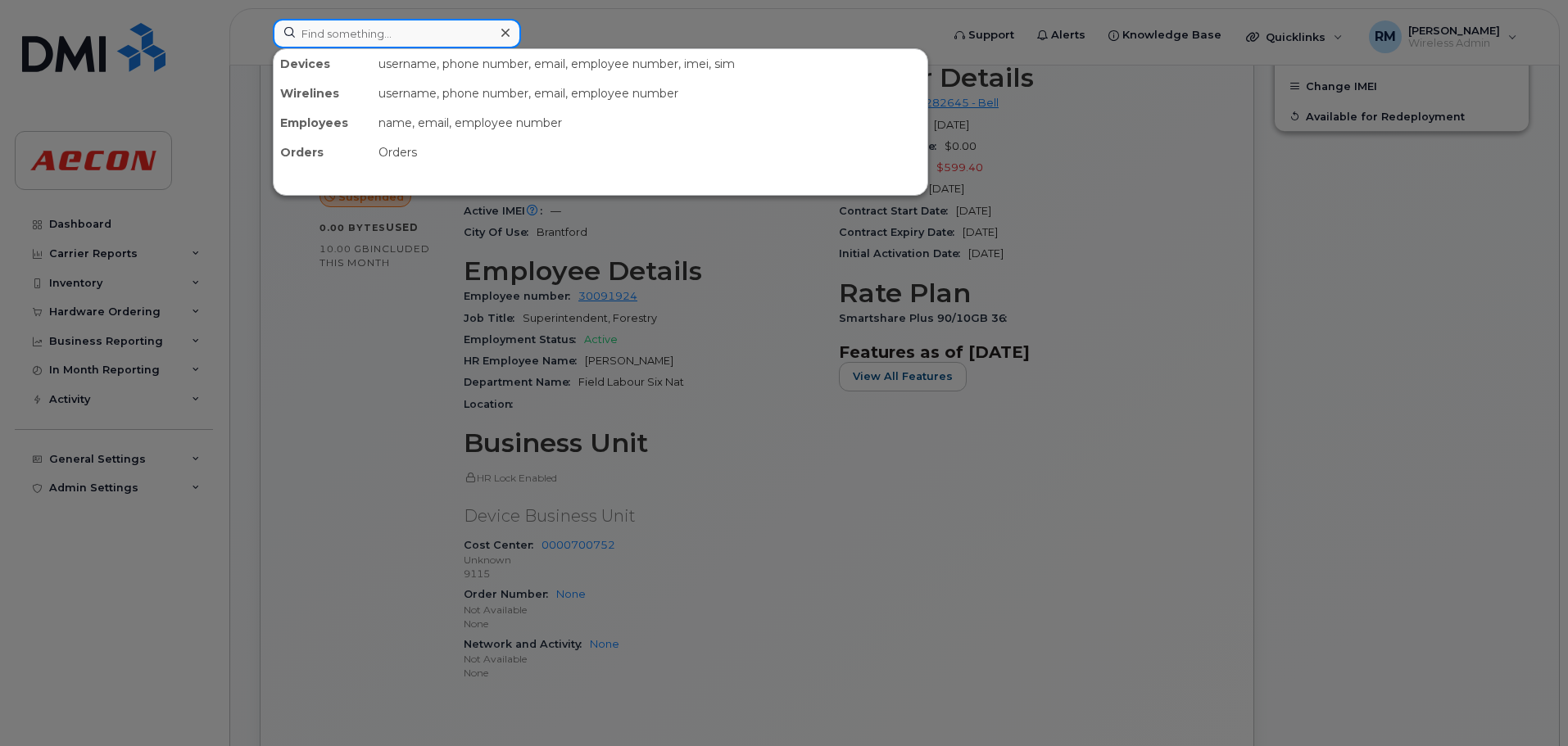
paste input "3653235873"
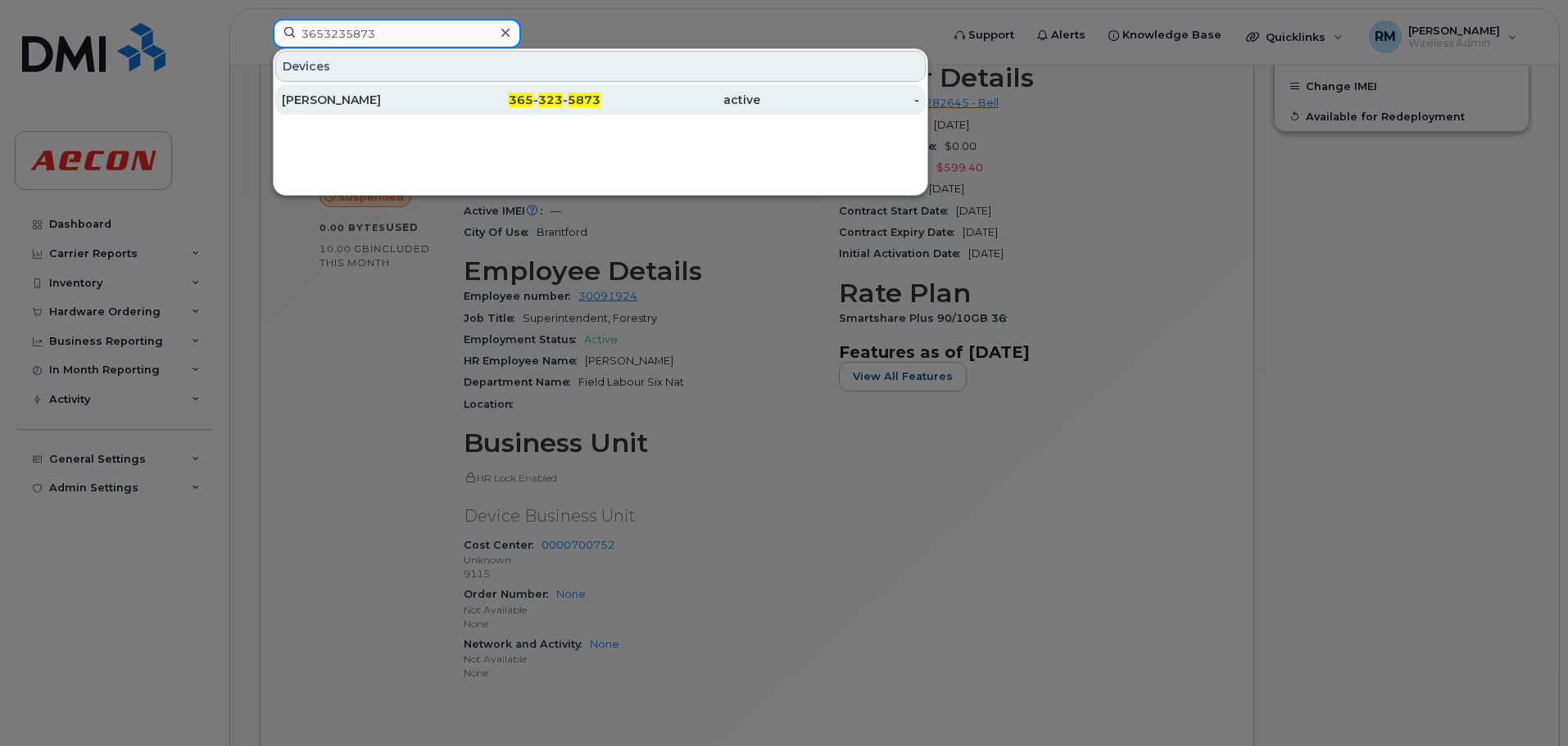
type input "3653235873"
click at [542, 102] on span "323" at bounding box center [550, 99] width 24 height 15
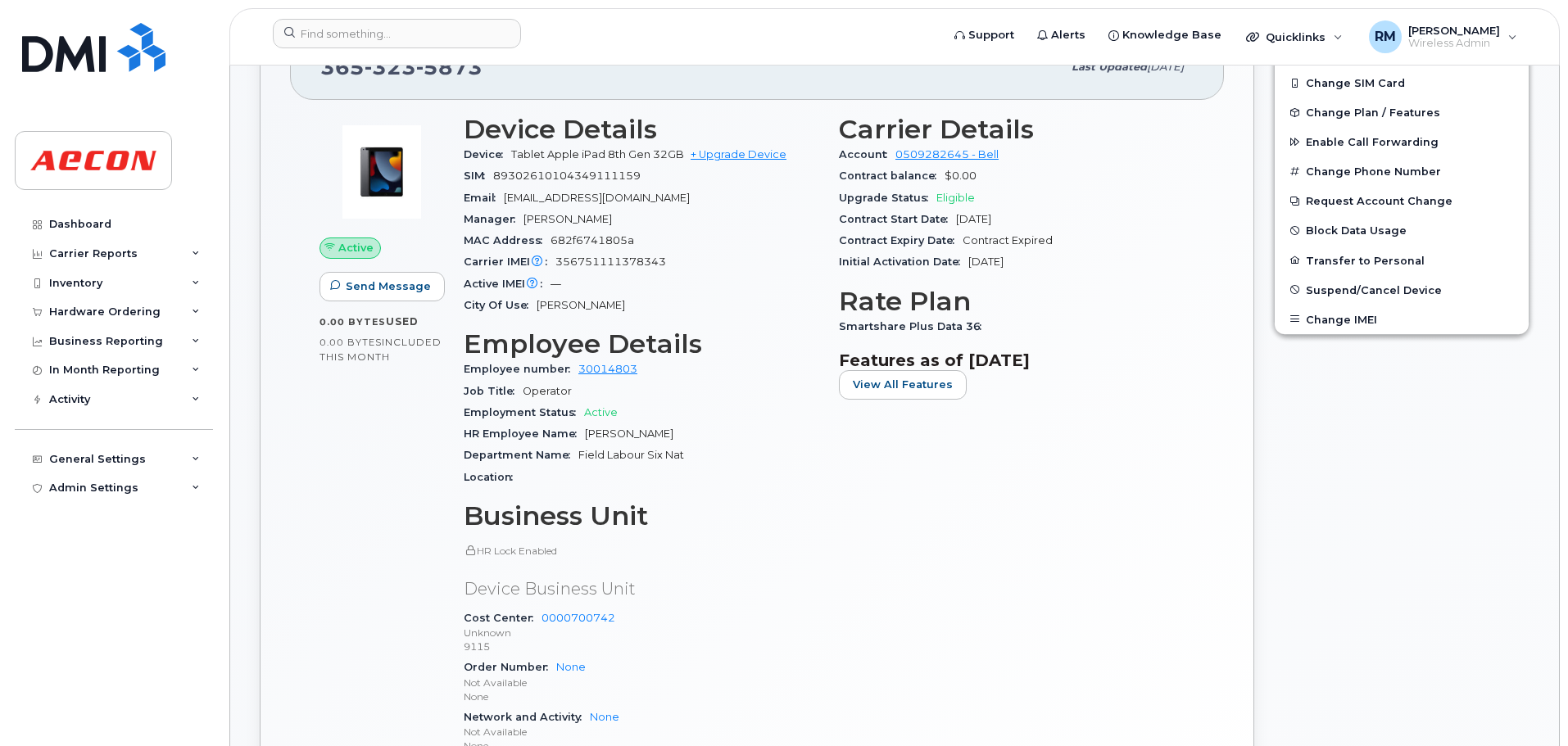
scroll to position [573, 0]
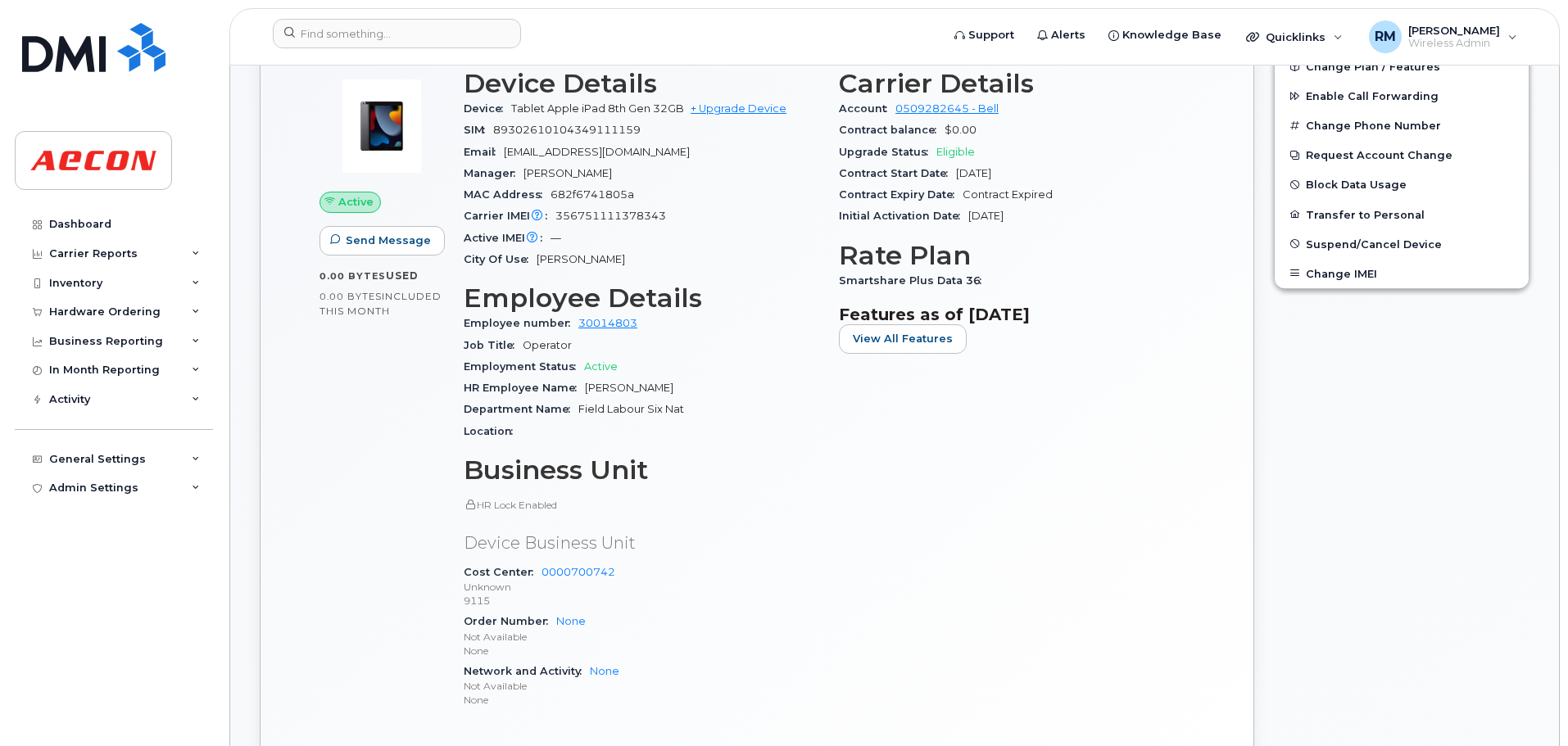
drag, startPoint x: 661, startPoint y: 385, endPoint x: 632, endPoint y: 376, distance: 30.4
click at [598, 378] on div "HR Employee Name [PERSON_NAME]" at bounding box center [641, 388] width 355 height 21
drag, startPoint x: 663, startPoint y: 384, endPoint x: 584, endPoint y: 386, distance: 79.0
click at [584, 386] on div "HR Employee Name [PERSON_NAME]" at bounding box center [641, 388] width 355 height 21
copy span "[PERSON_NAME]"
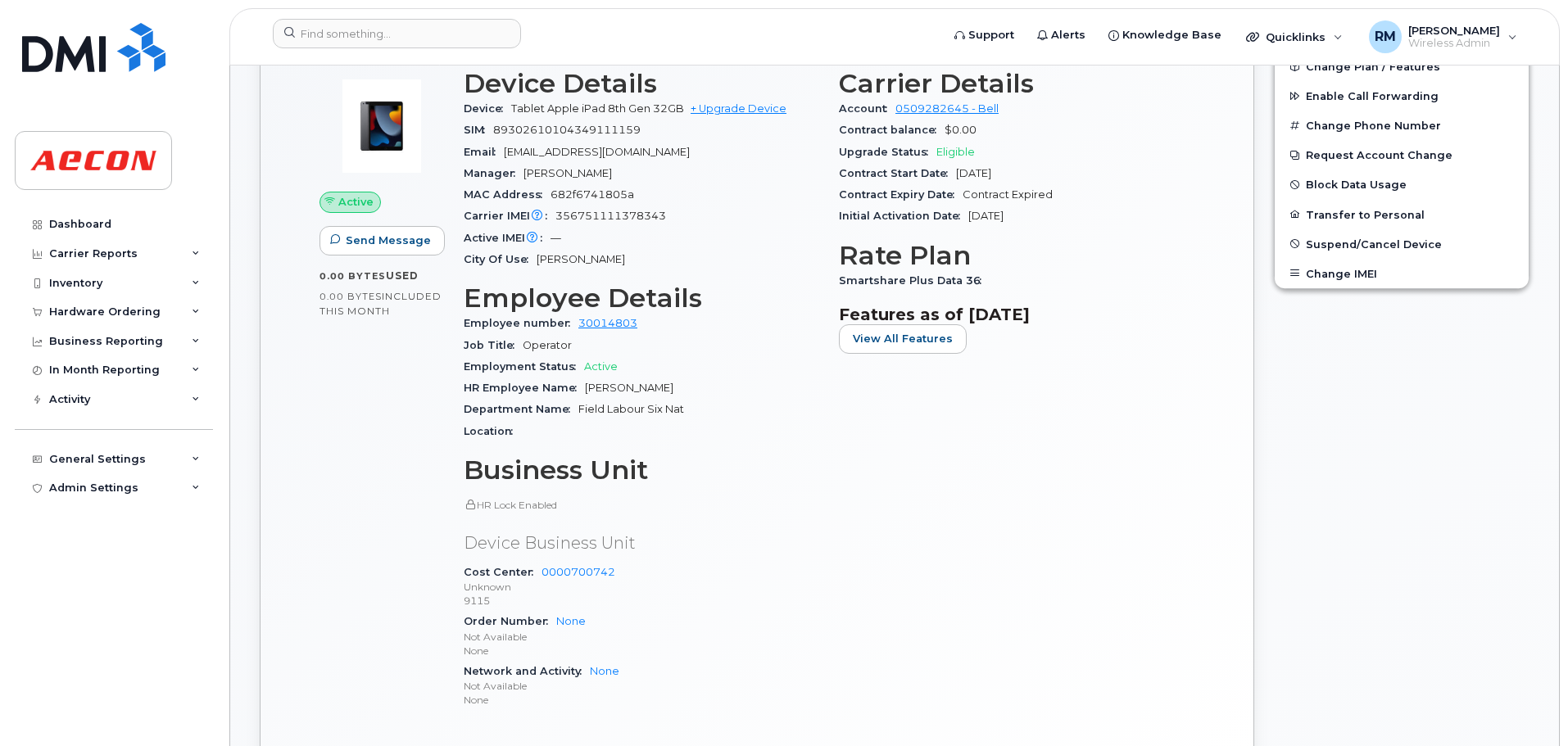
click at [972, 284] on span "Smartshare Plus Data 36" at bounding box center [914, 280] width 150 height 13
drag, startPoint x: 970, startPoint y: 278, endPoint x: 856, endPoint y: 288, distance: 114.4
click at [856, 288] on div "Smartshare Plus Data 36" at bounding box center [1017, 281] width 355 height 21
drag, startPoint x: 841, startPoint y: 274, endPoint x: 995, endPoint y: 274, distance: 154.0
click at [995, 274] on div "Smartshare Plus Data 36" at bounding box center [1017, 281] width 355 height 21
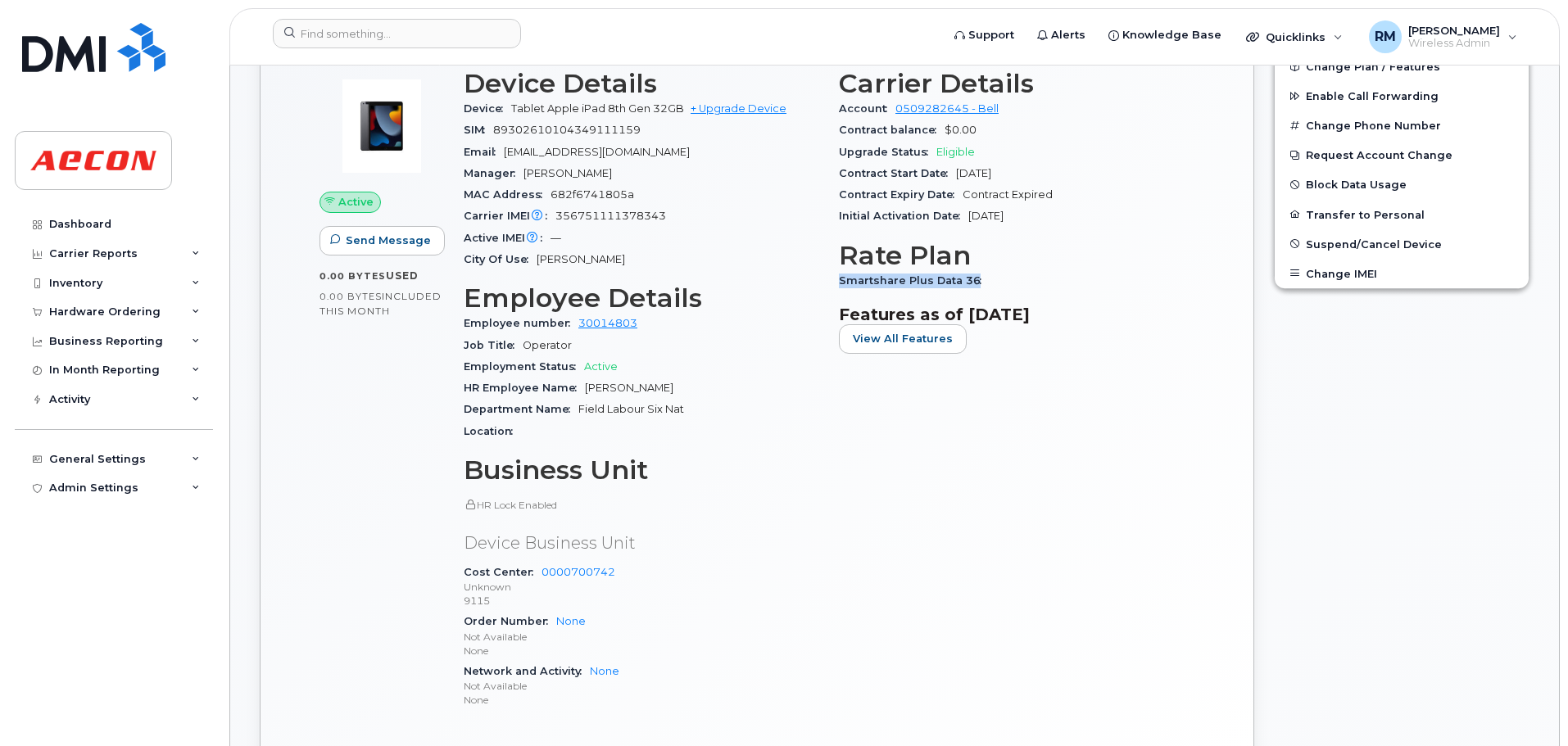
copy span "Smartshare Plus Data 36"
